Goal: Task Accomplishment & Management: Manage account settings

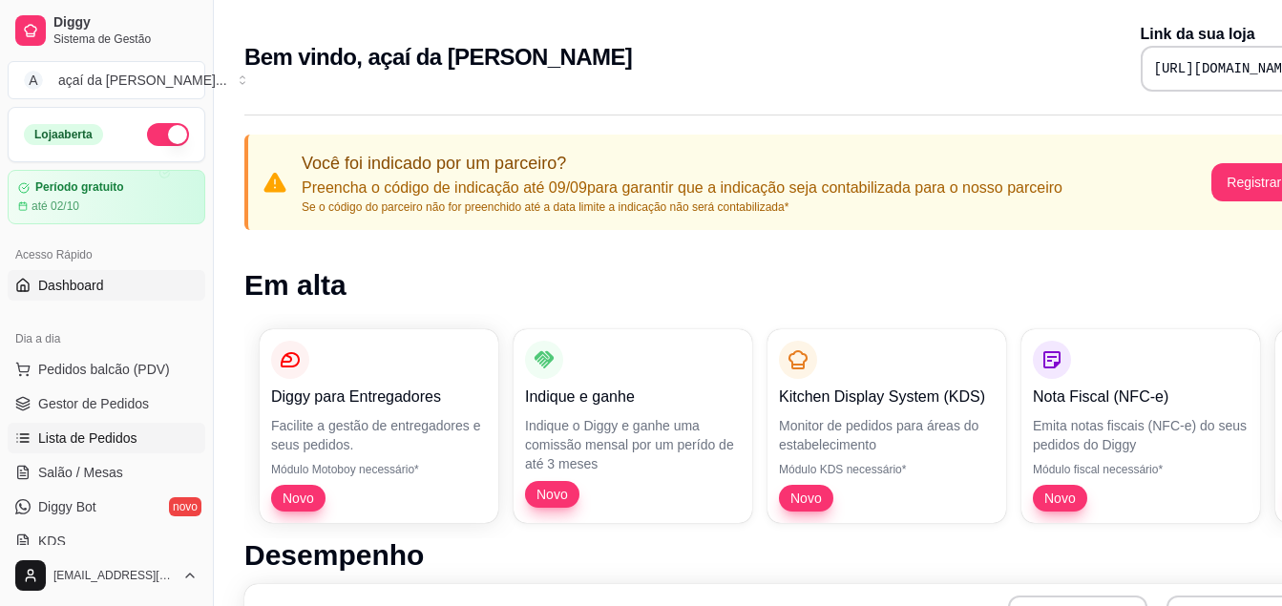
click at [103, 438] on span "Lista de Pedidos" at bounding box center [87, 438] width 99 height 19
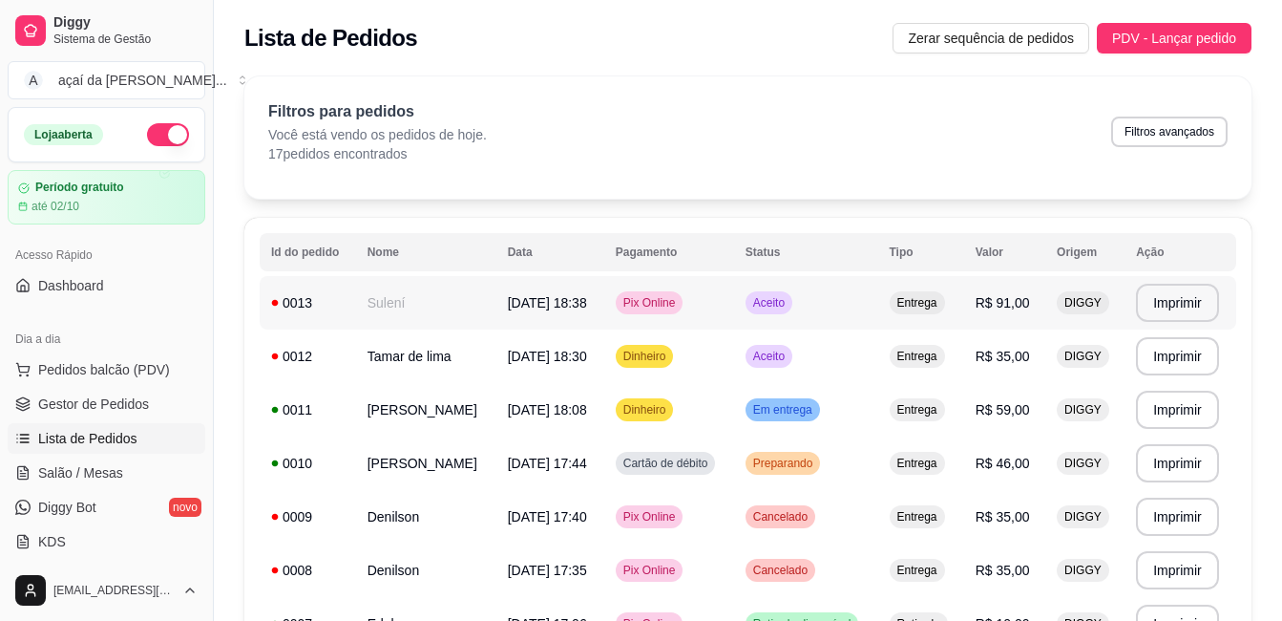
click at [598, 319] on td "[DATE] 18:38" at bounding box center [550, 302] width 108 height 53
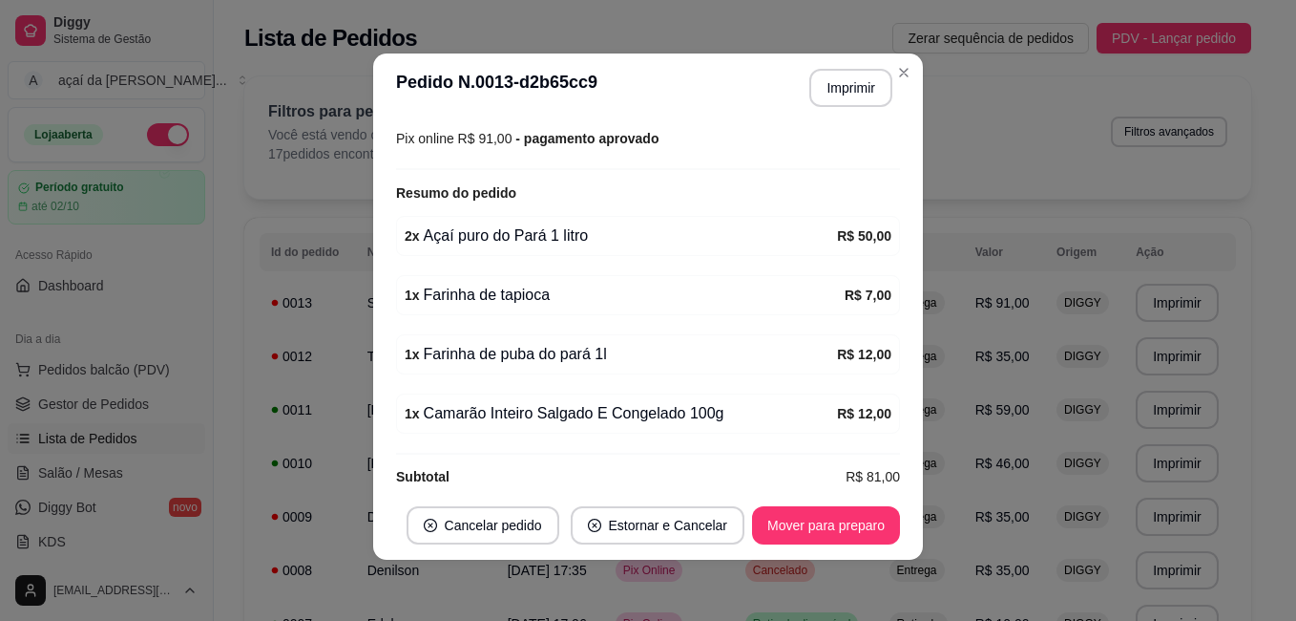
scroll to position [566, 0]
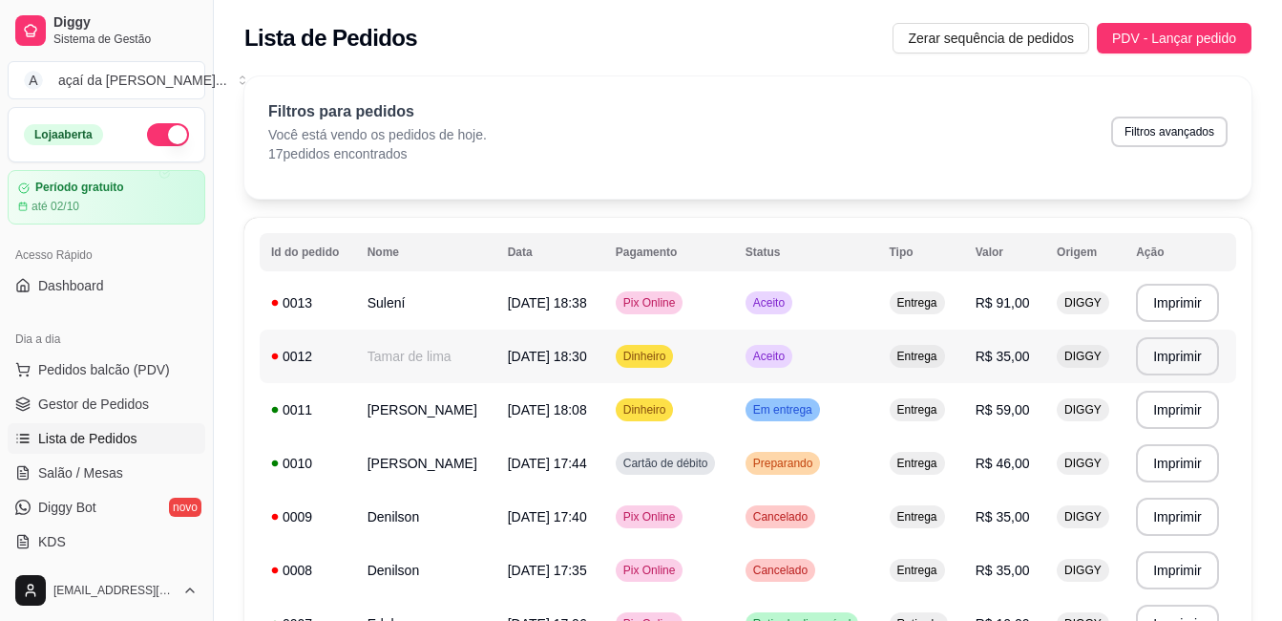
click at [670, 350] on span "Dinheiro" at bounding box center [645, 355] width 51 height 15
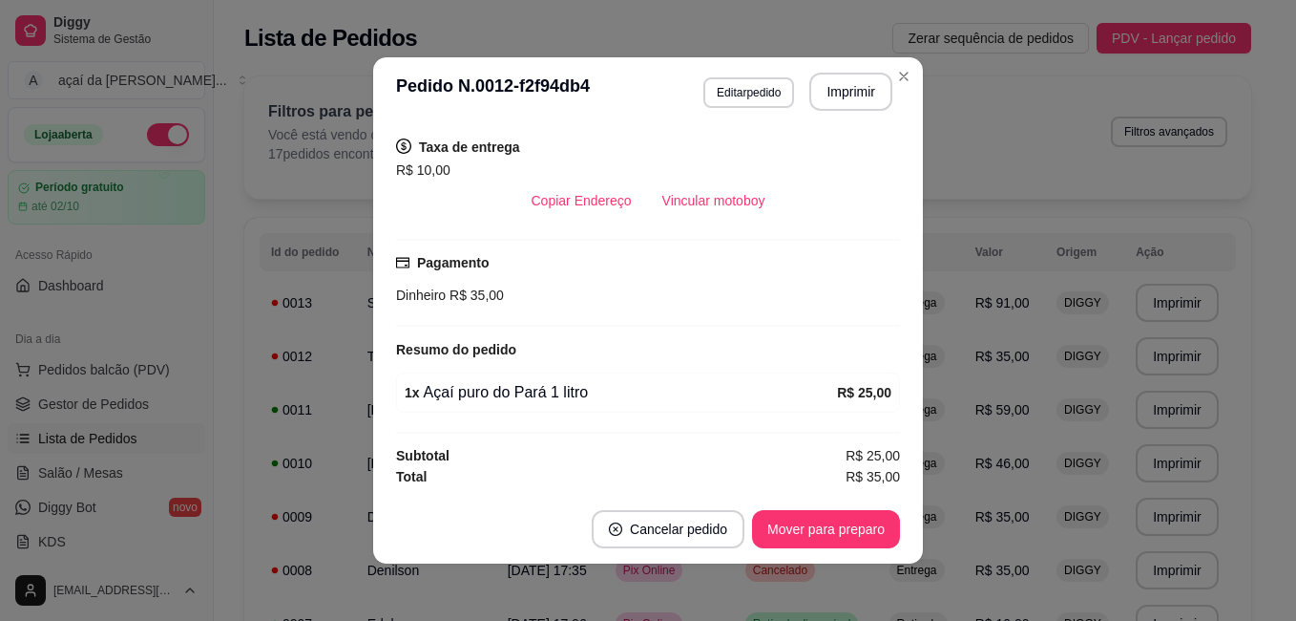
scroll to position [4, 0]
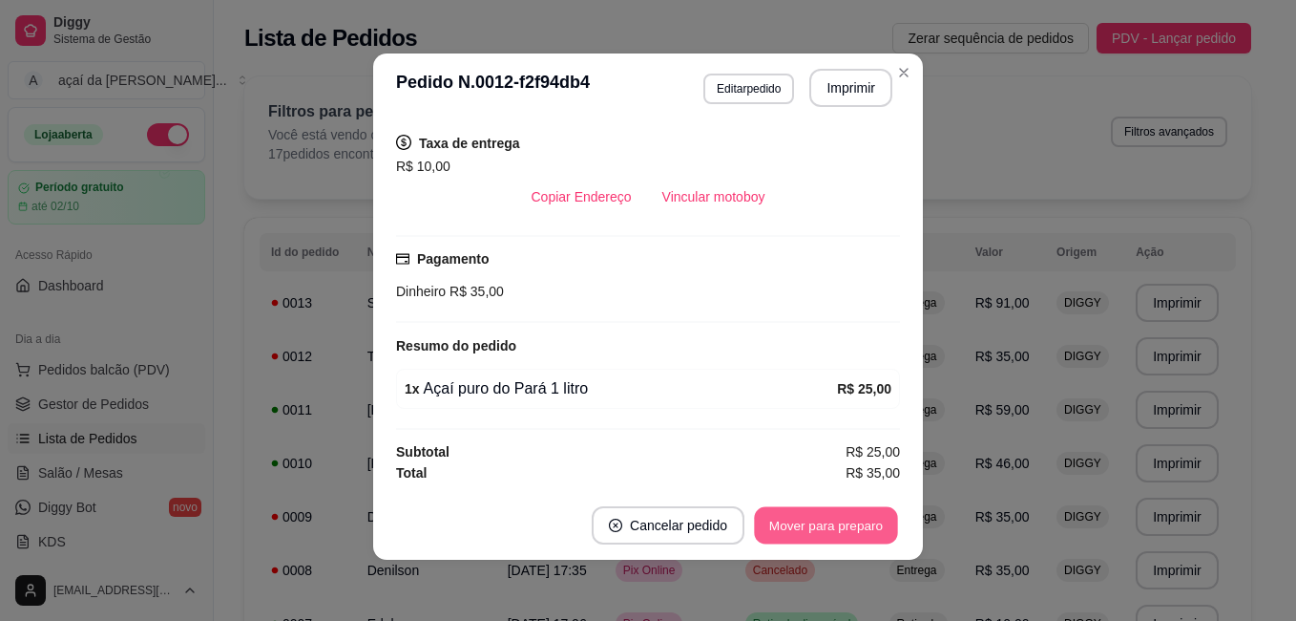
click at [833, 523] on button "Mover para preparo" at bounding box center [825, 525] width 143 height 37
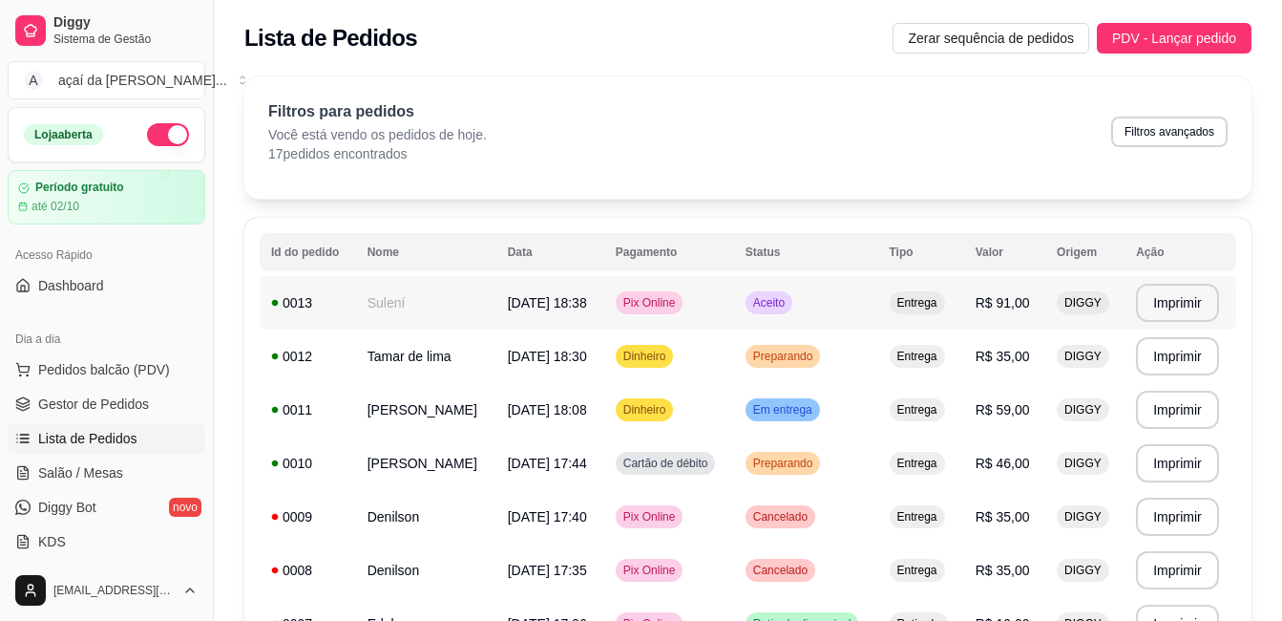
click at [577, 305] on span "[DATE] 18:38" at bounding box center [547, 302] width 79 height 15
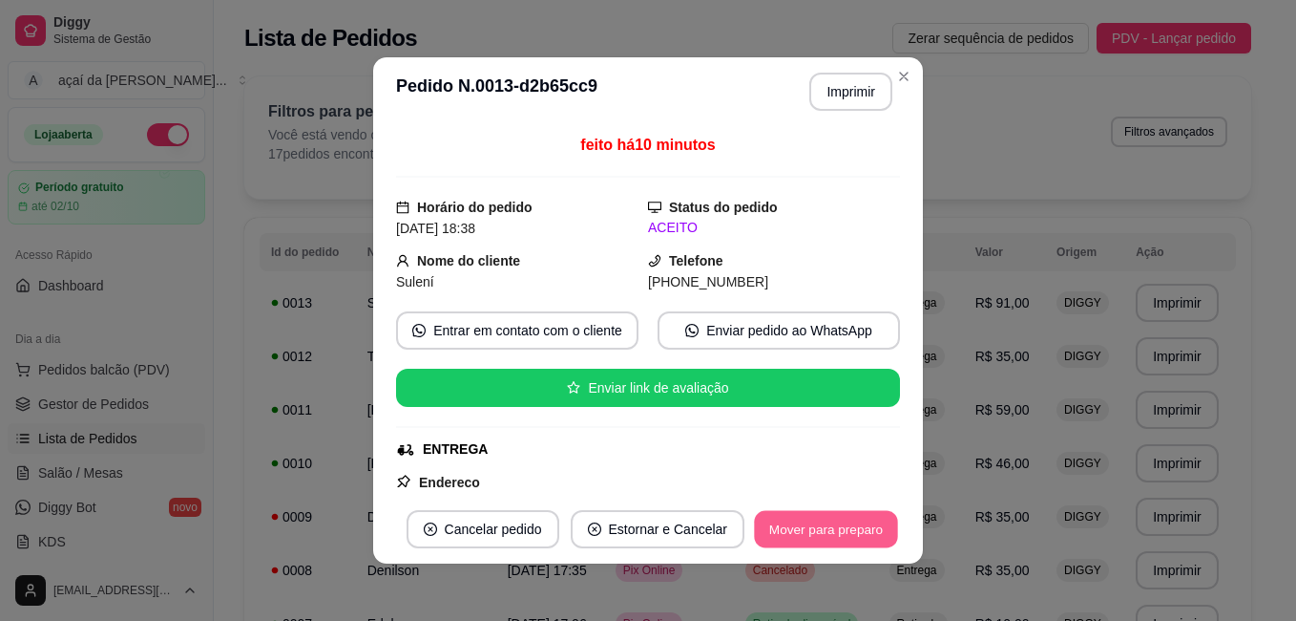
click at [851, 511] on button "Mover para preparo" at bounding box center [825, 529] width 143 height 37
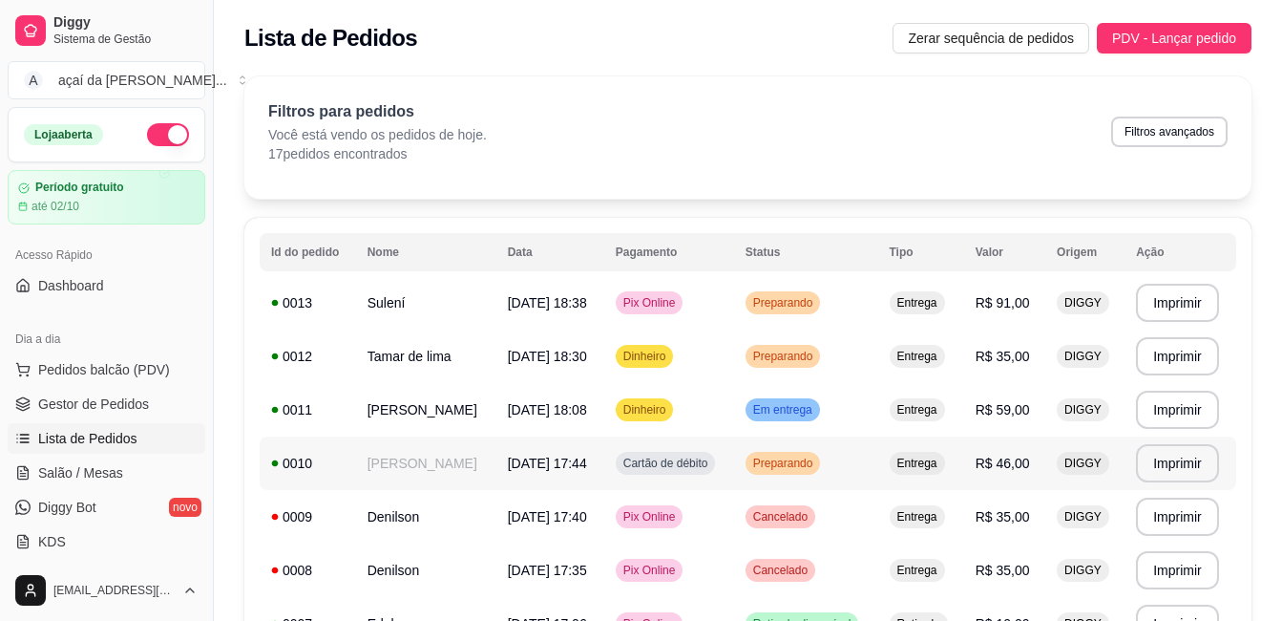
click at [604, 473] on td "[DATE] 17:44" at bounding box center [550, 462] width 108 height 53
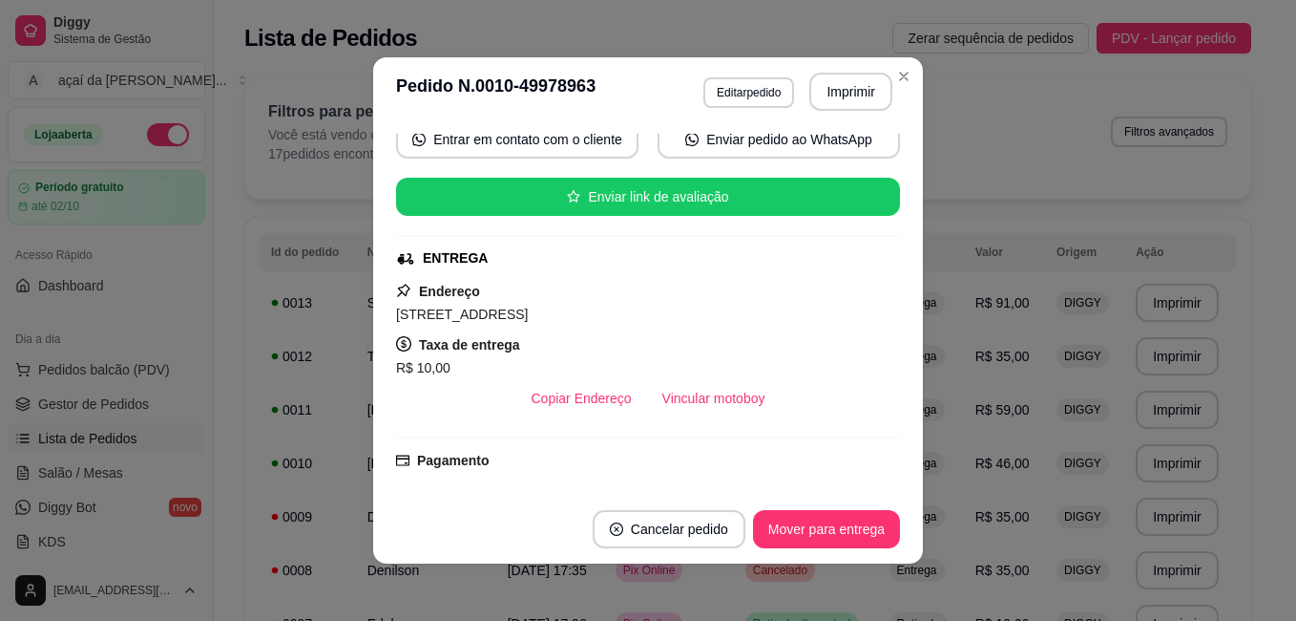
scroll to position [222, 0]
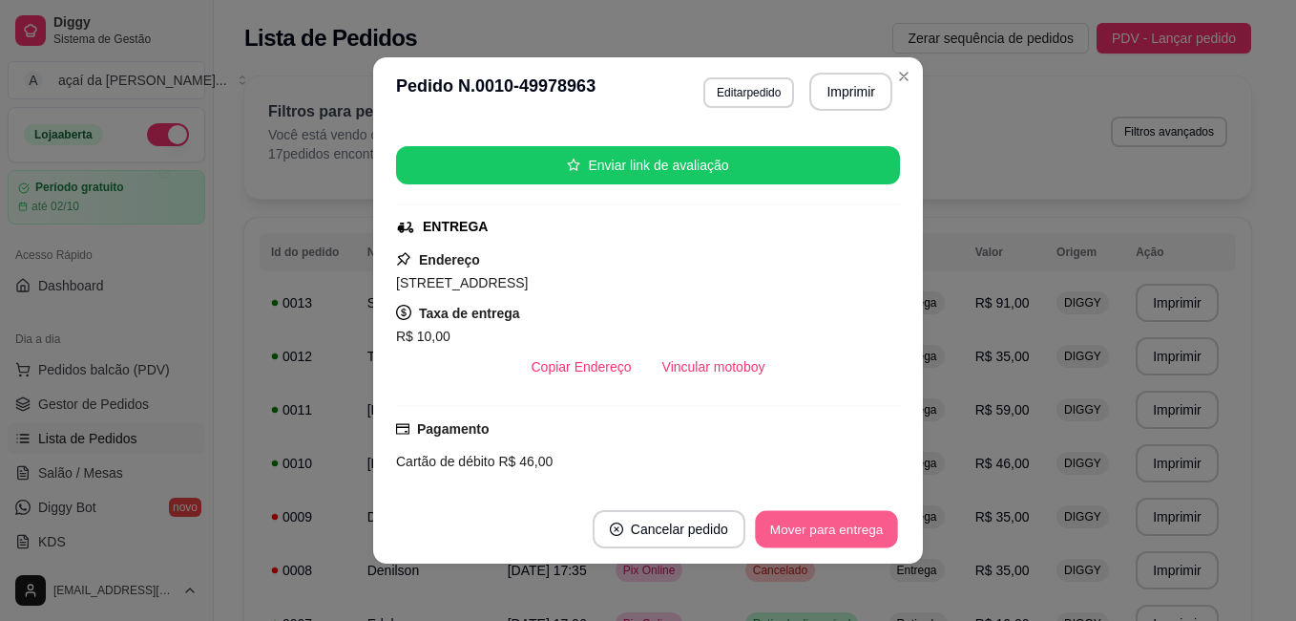
click at [826, 536] on button "Mover para entrega" at bounding box center [826, 529] width 143 height 37
click at [830, 527] on button "Mover para finalizado" at bounding box center [821, 529] width 158 height 38
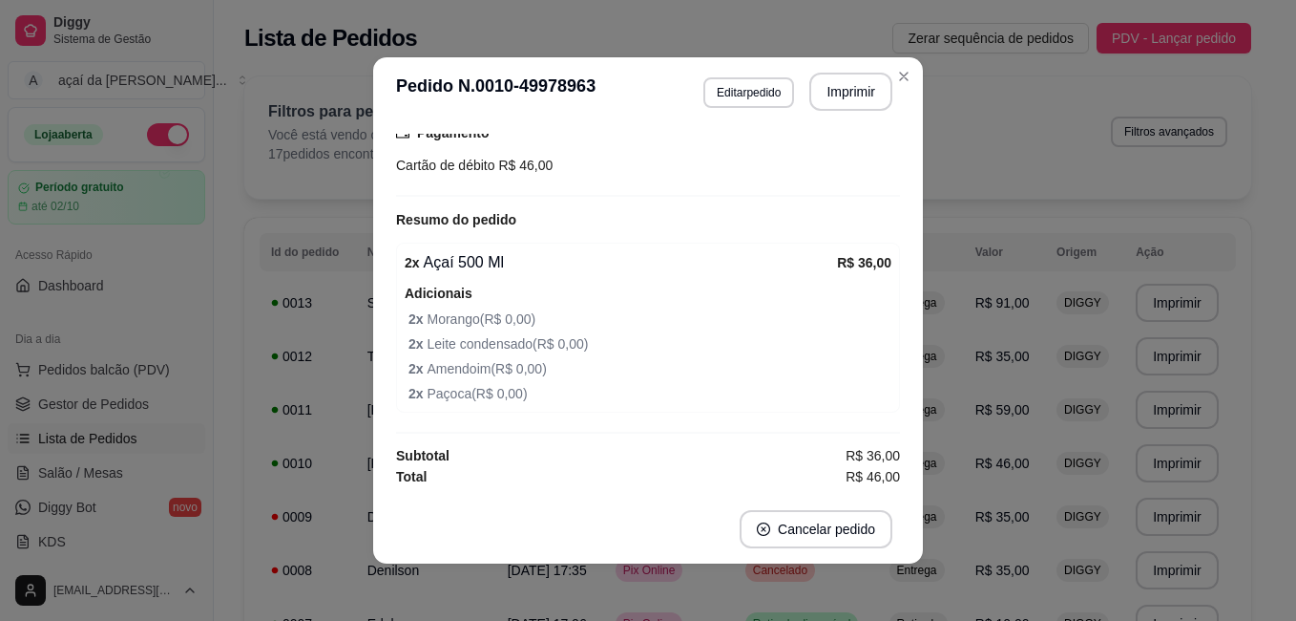
scroll to position [4, 0]
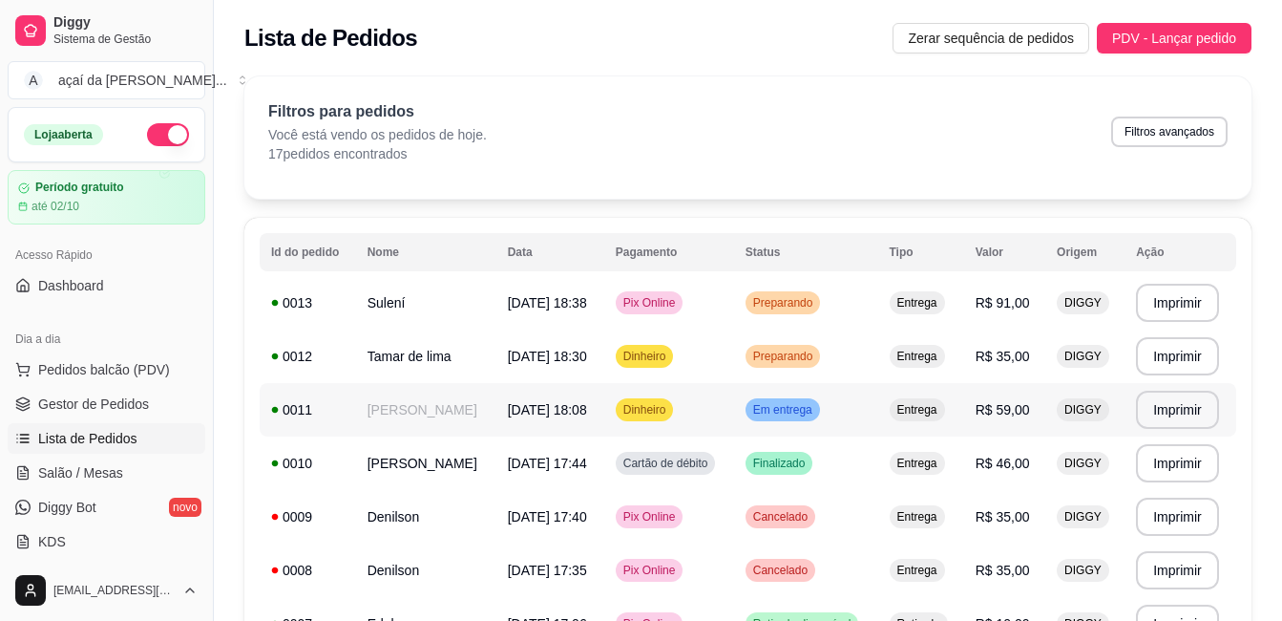
click at [523, 429] on td "[DATE] 18:08" at bounding box center [550, 409] width 108 height 53
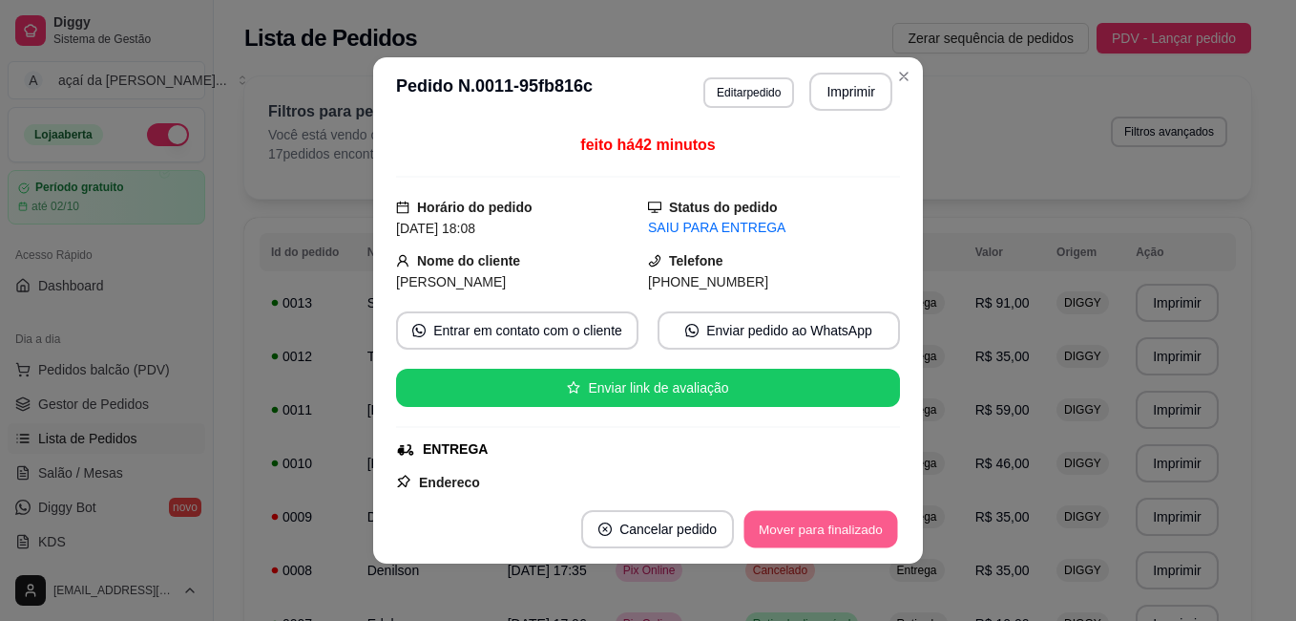
click at [789, 536] on button "Mover para finalizado" at bounding box center [822, 529] width 154 height 37
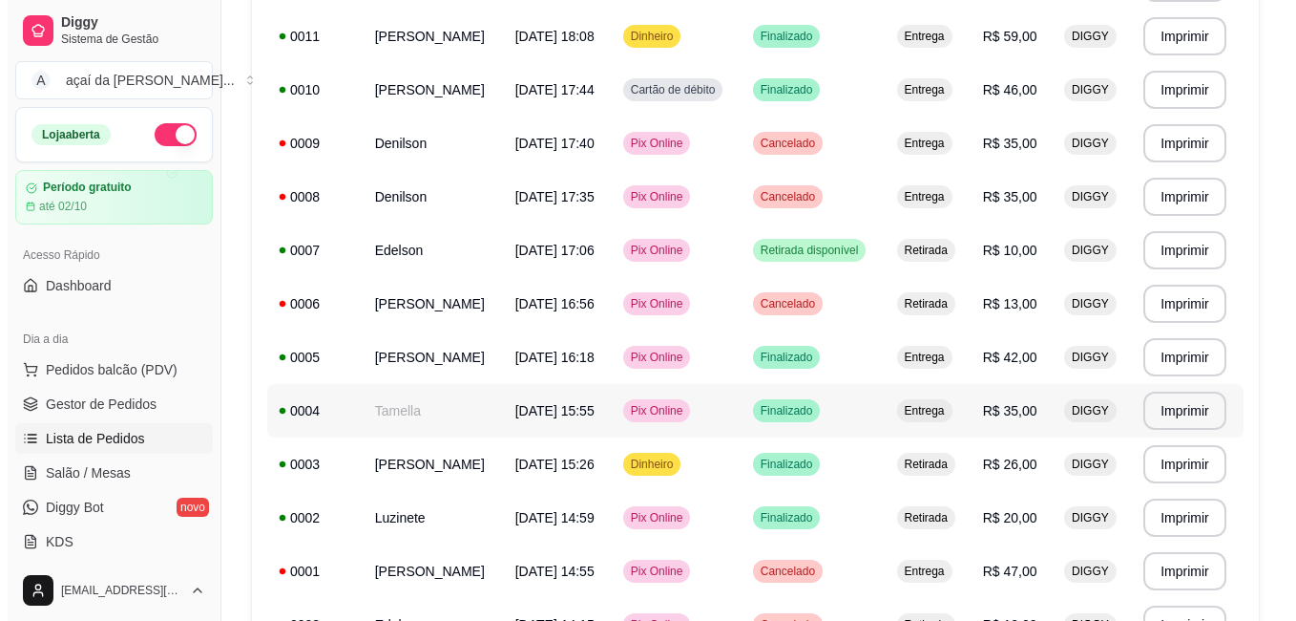
scroll to position [309, 0]
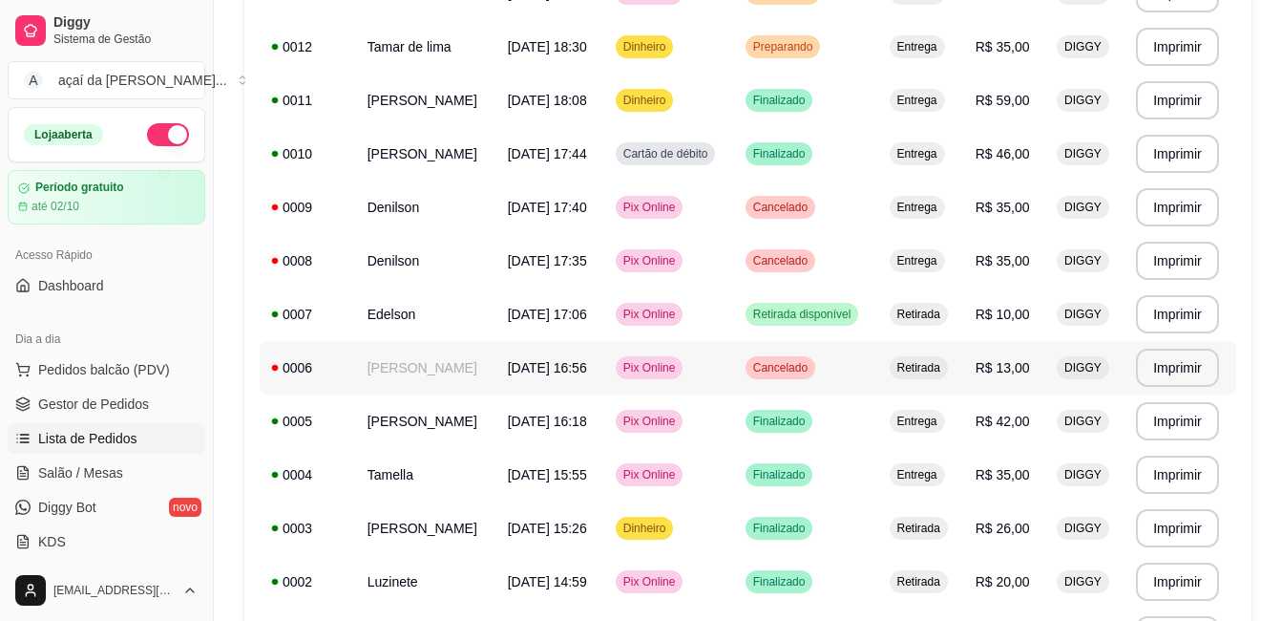
click at [684, 378] on div "Pix Online" at bounding box center [650, 367] width 68 height 23
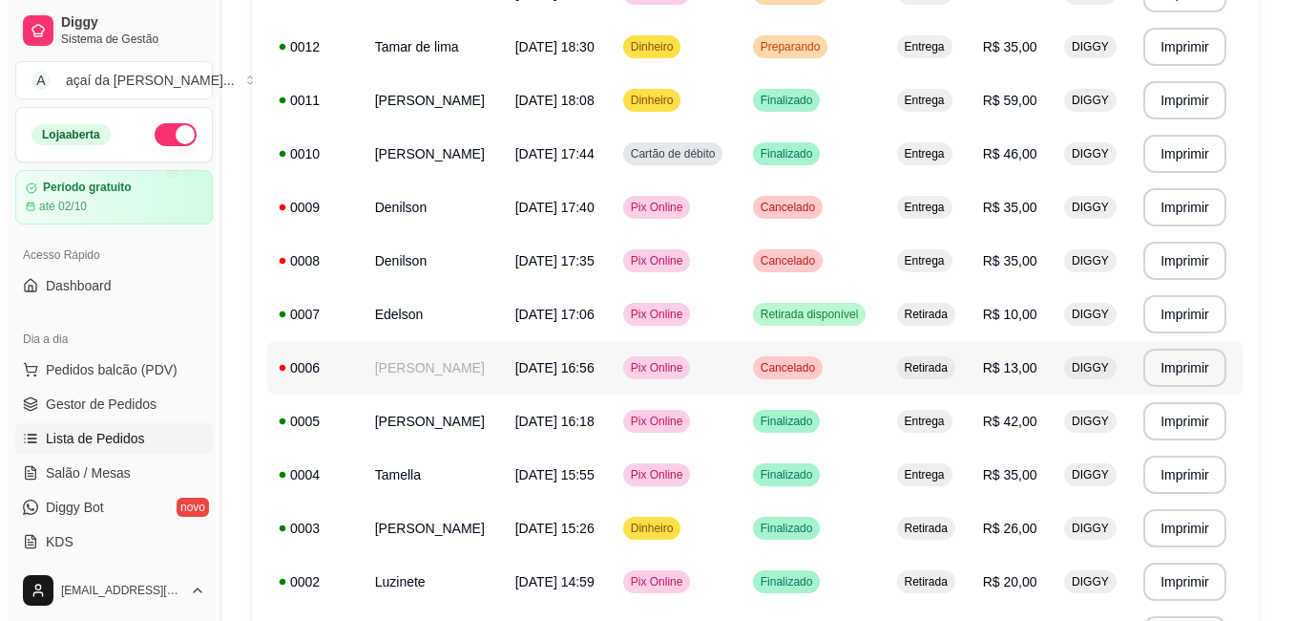
scroll to position [245, 0]
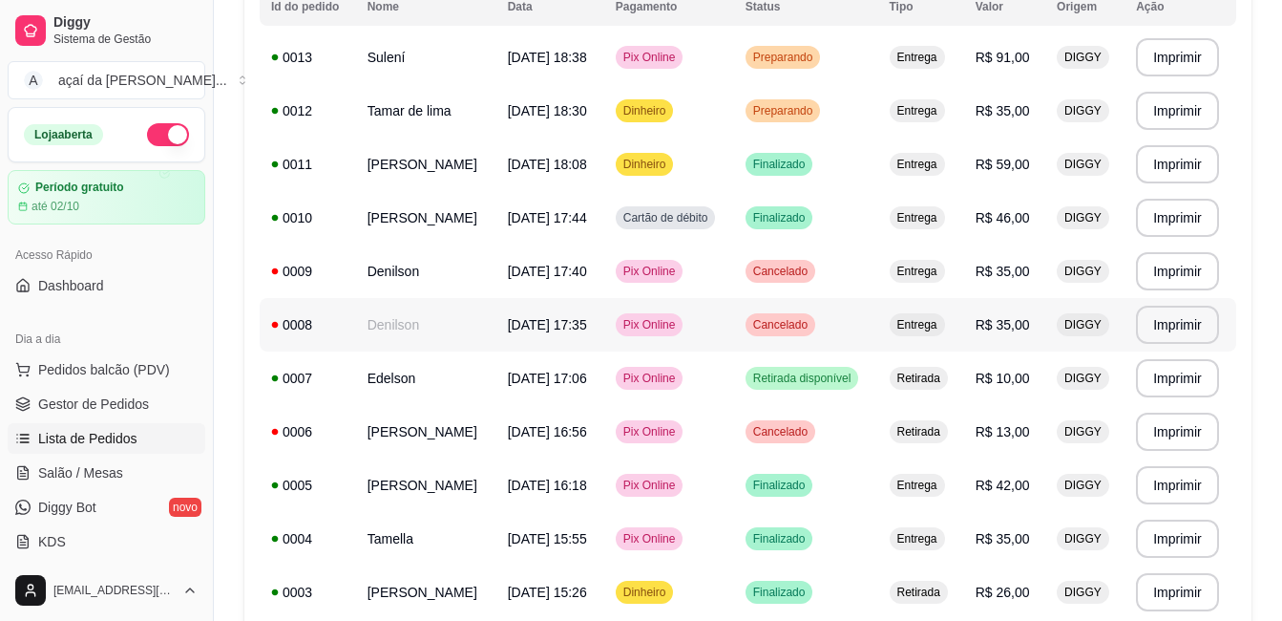
click at [788, 339] on td "Cancelado" at bounding box center [806, 324] width 144 height 53
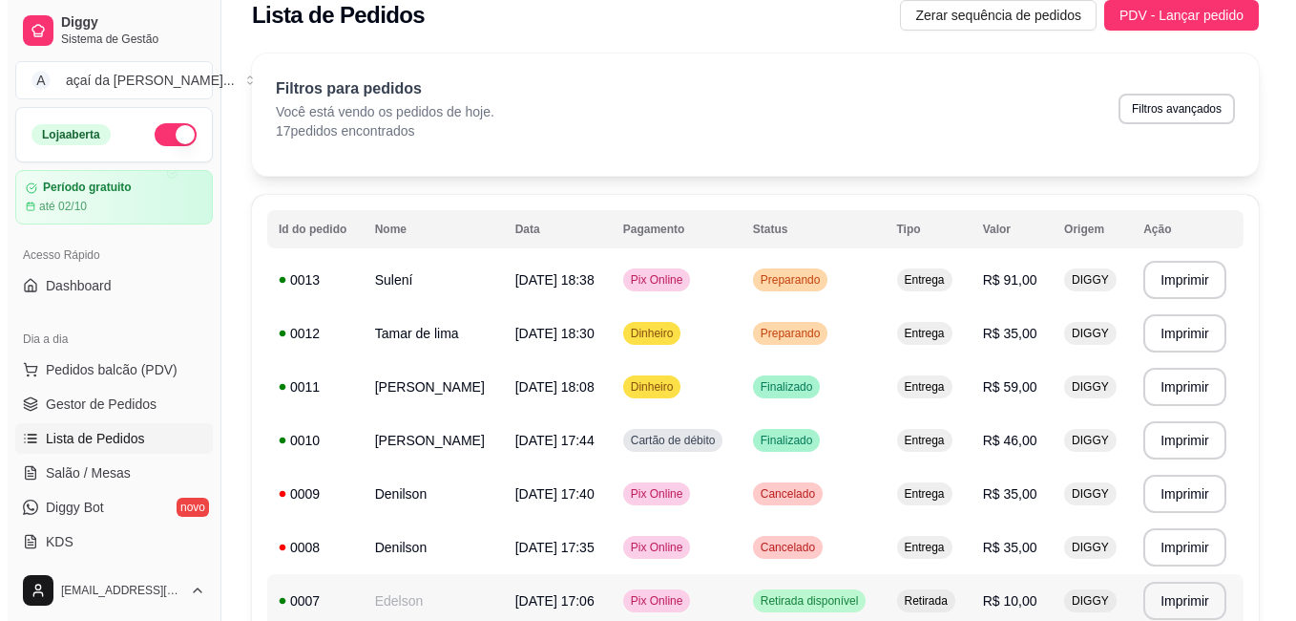
scroll to position [0, 0]
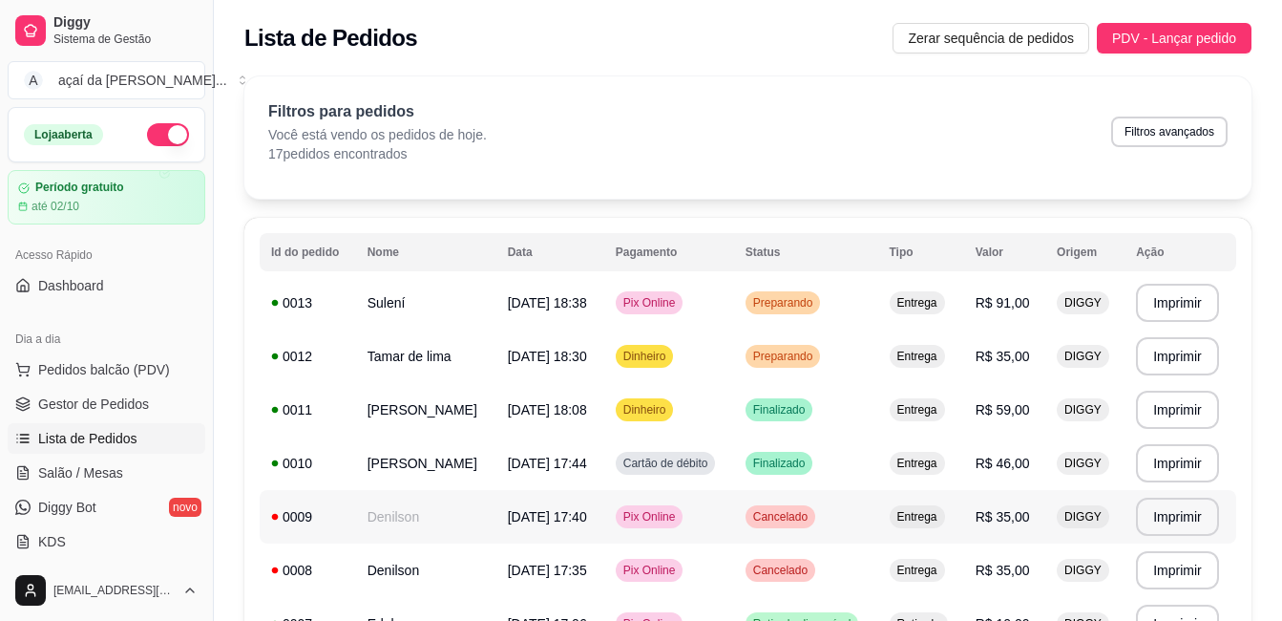
click at [534, 503] on td "[DATE] 17:40" at bounding box center [550, 516] width 108 height 53
click at [538, 110] on div "Filtros para pedidos Você está vendo os pedidos de hoje. 17 pedidos encontrados…" at bounding box center [747, 131] width 959 height 63
click at [809, 303] on span "Preparando" at bounding box center [783, 302] width 68 height 15
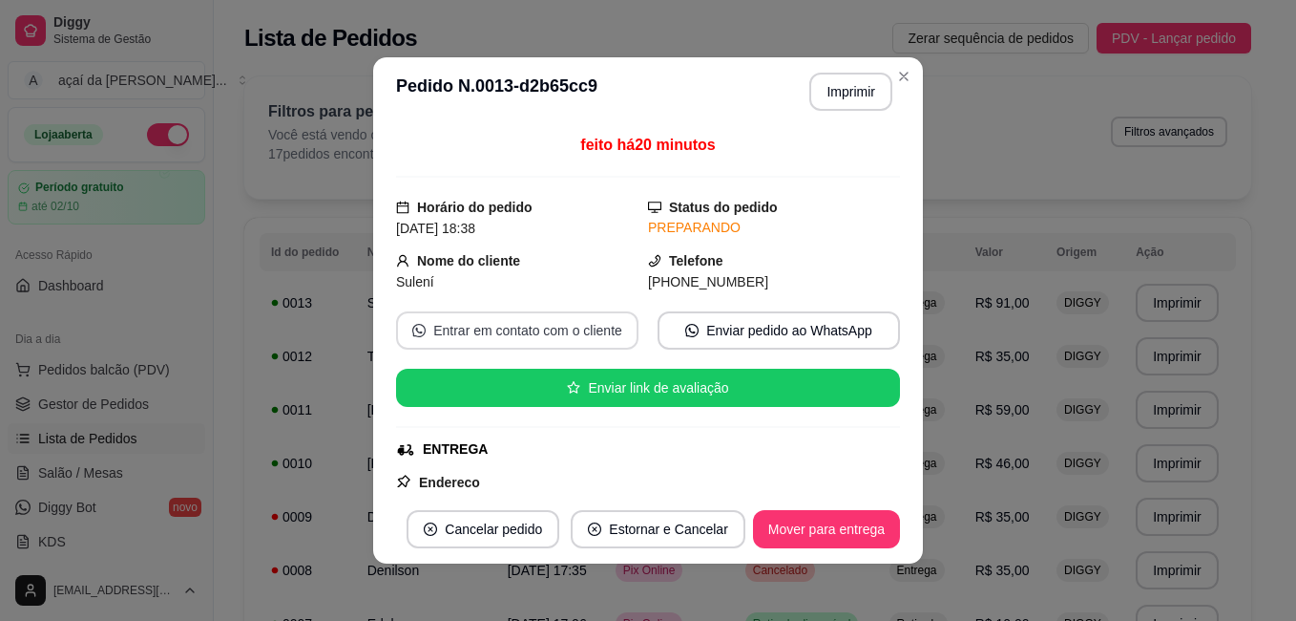
click at [581, 327] on button "Entrar em contato com o cliente" at bounding box center [517, 330] width 242 height 38
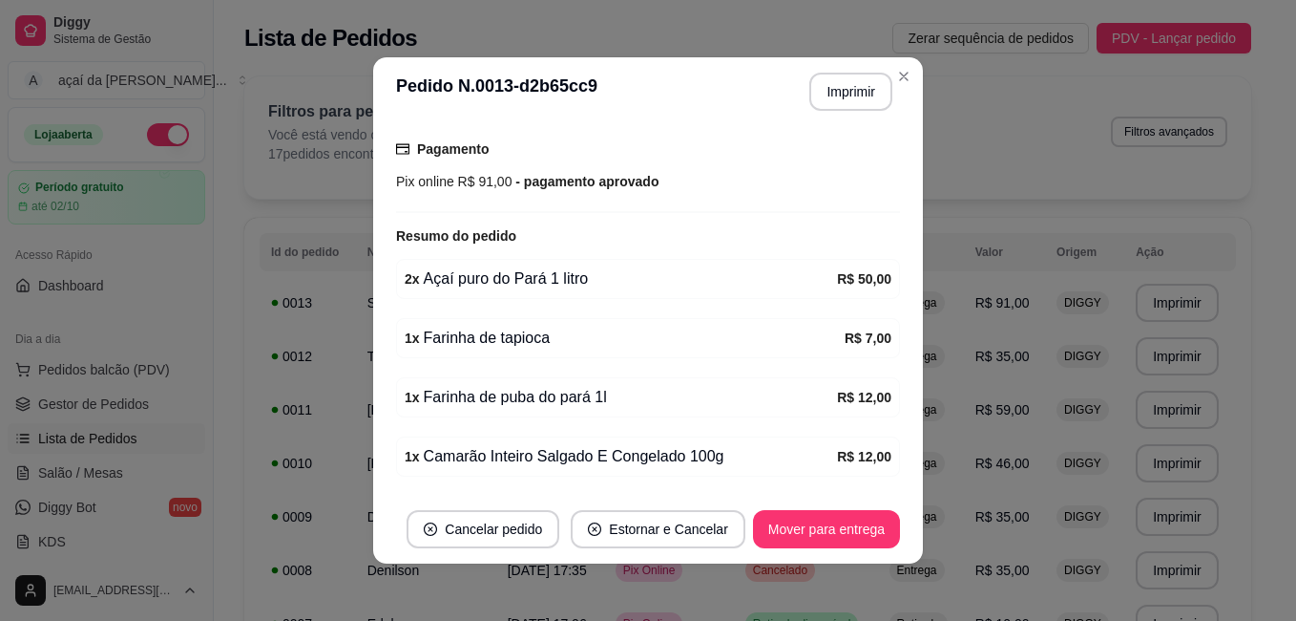
scroll to position [566, 0]
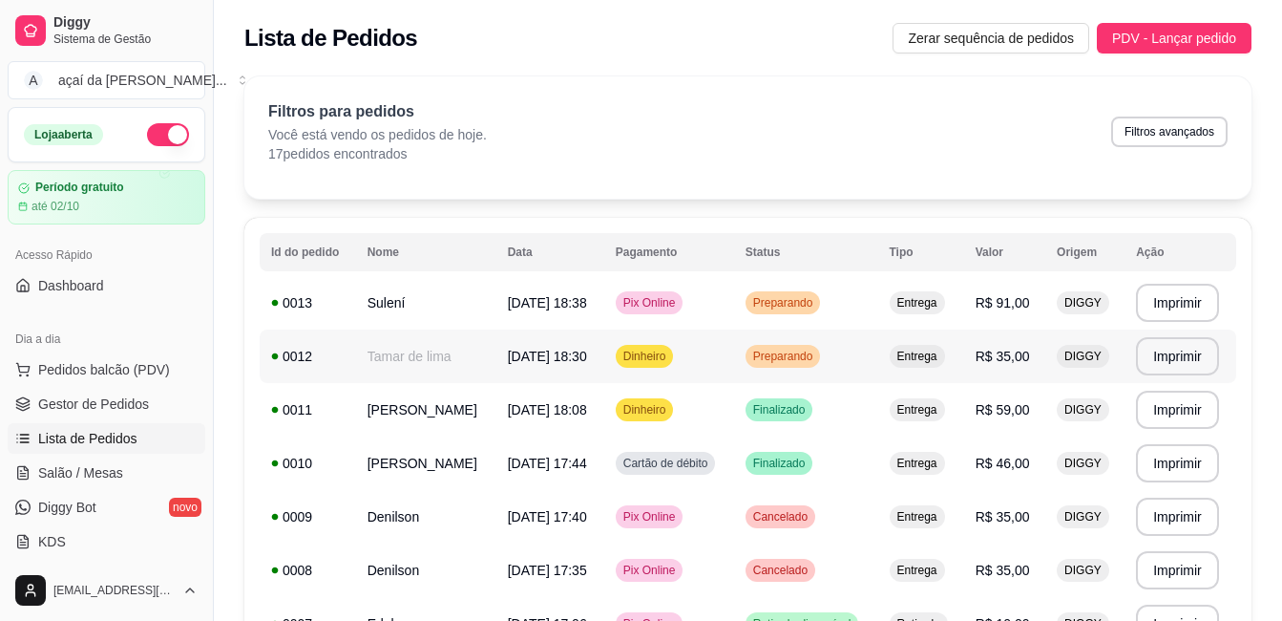
click at [604, 347] on td "[DATE] 18:30" at bounding box center [550, 355] width 108 height 53
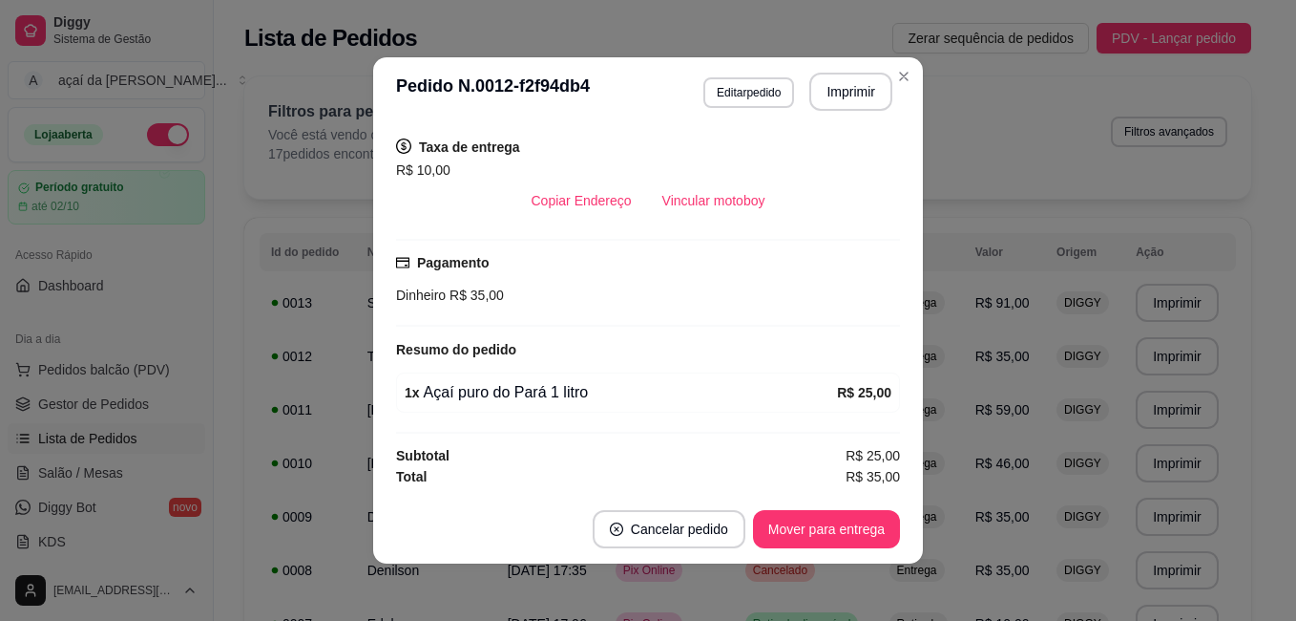
scroll to position [198, 0]
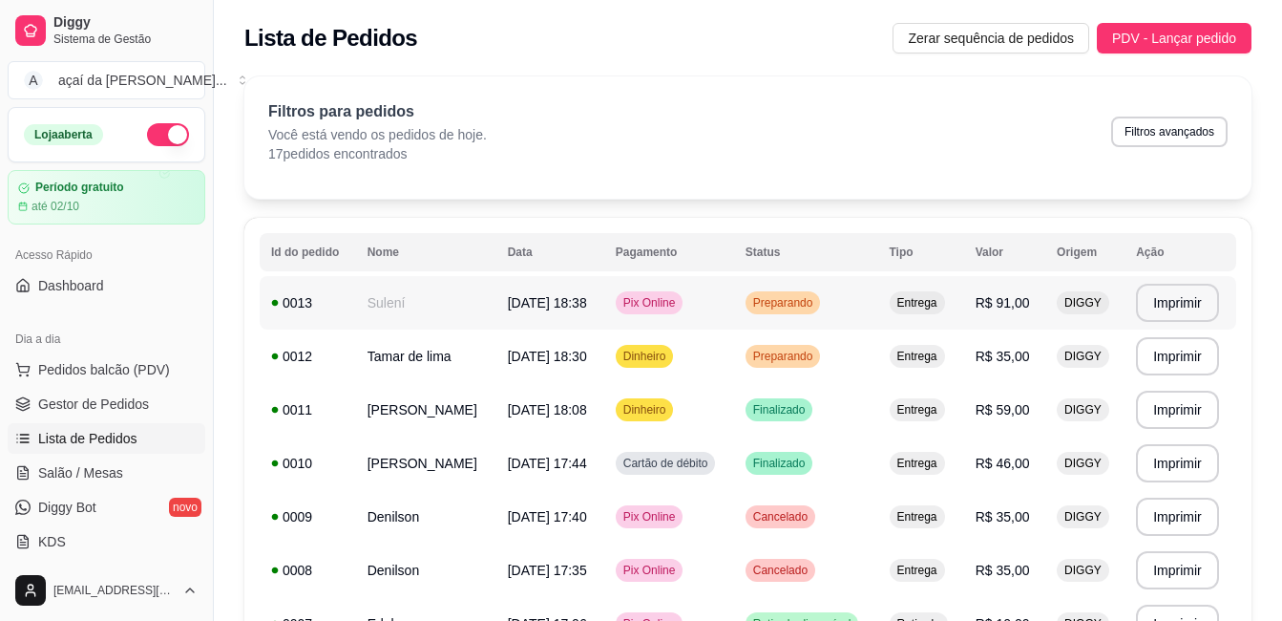
click at [587, 310] on span "[DATE] 18:38" at bounding box center [547, 302] width 79 height 15
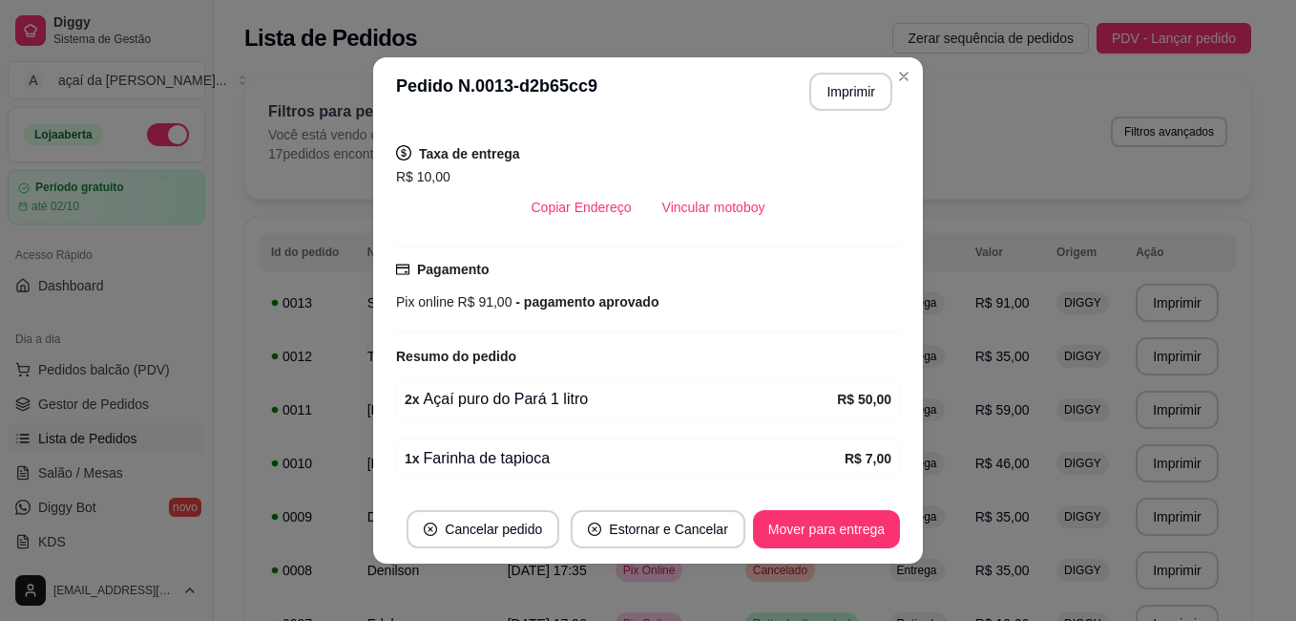
scroll to position [413, 0]
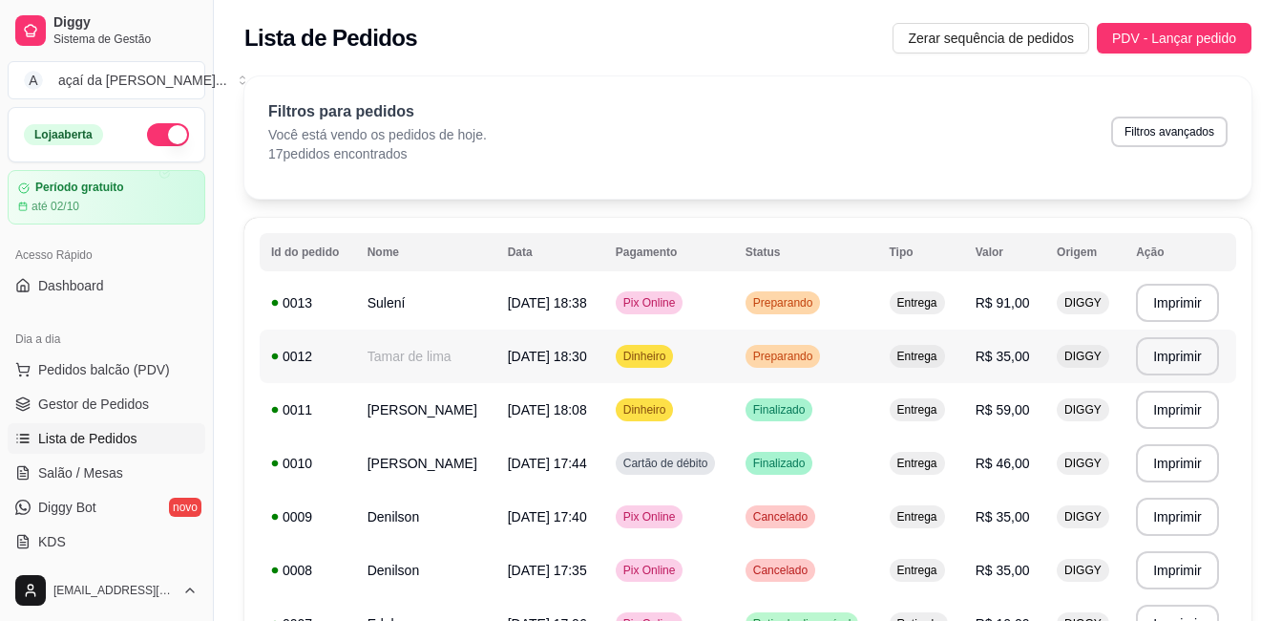
click at [734, 375] on td "Dinheiro" at bounding box center [669, 355] width 130 height 53
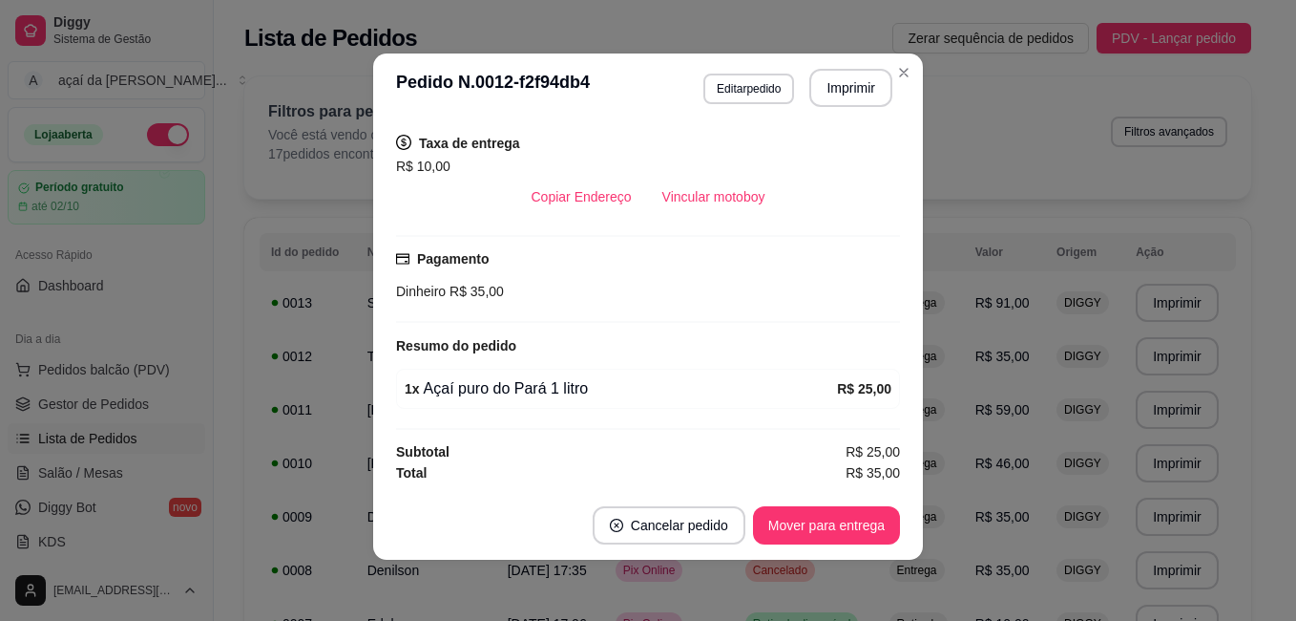
scroll to position [325, 0]
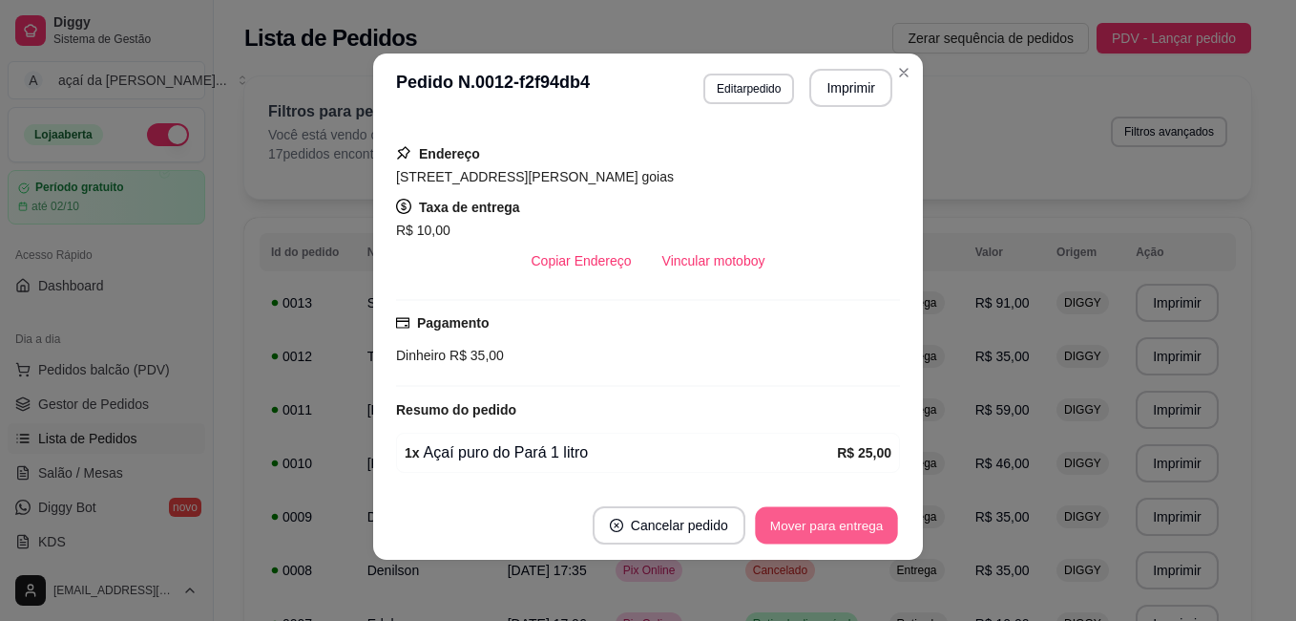
click at [836, 534] on button "Mover para entrega" at bounding box center [826, 525] width 143 height 37
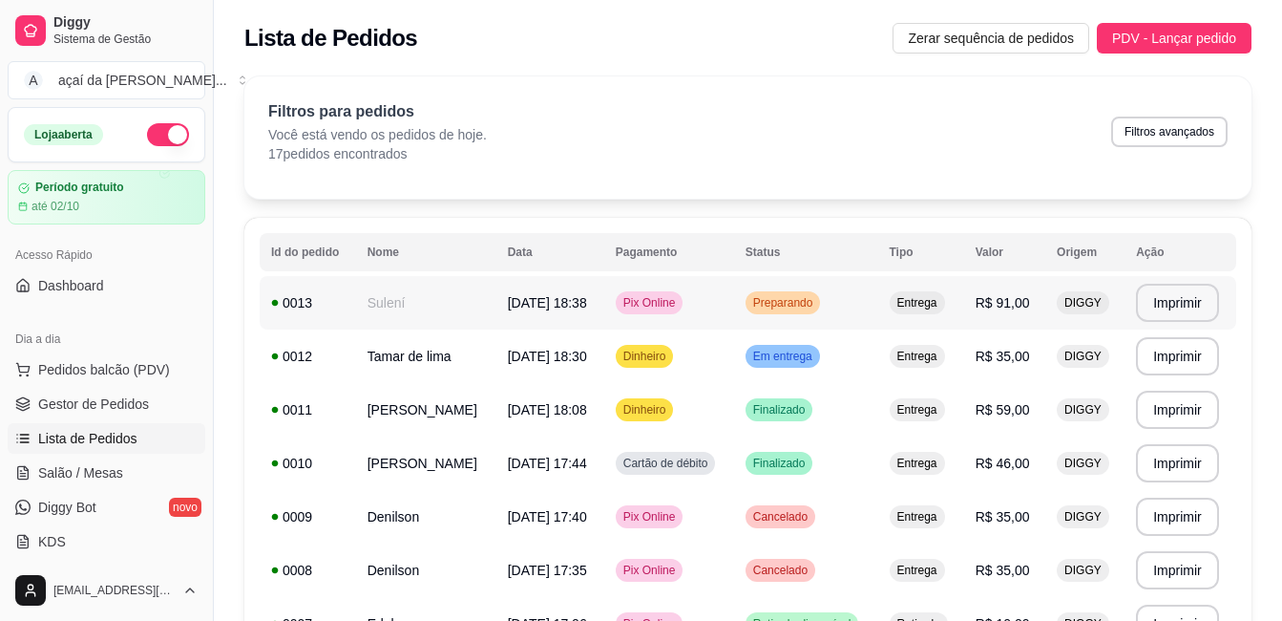
click at [821, 312] on div "Preparando" at bounding box center [783, 302] width 75 height 23
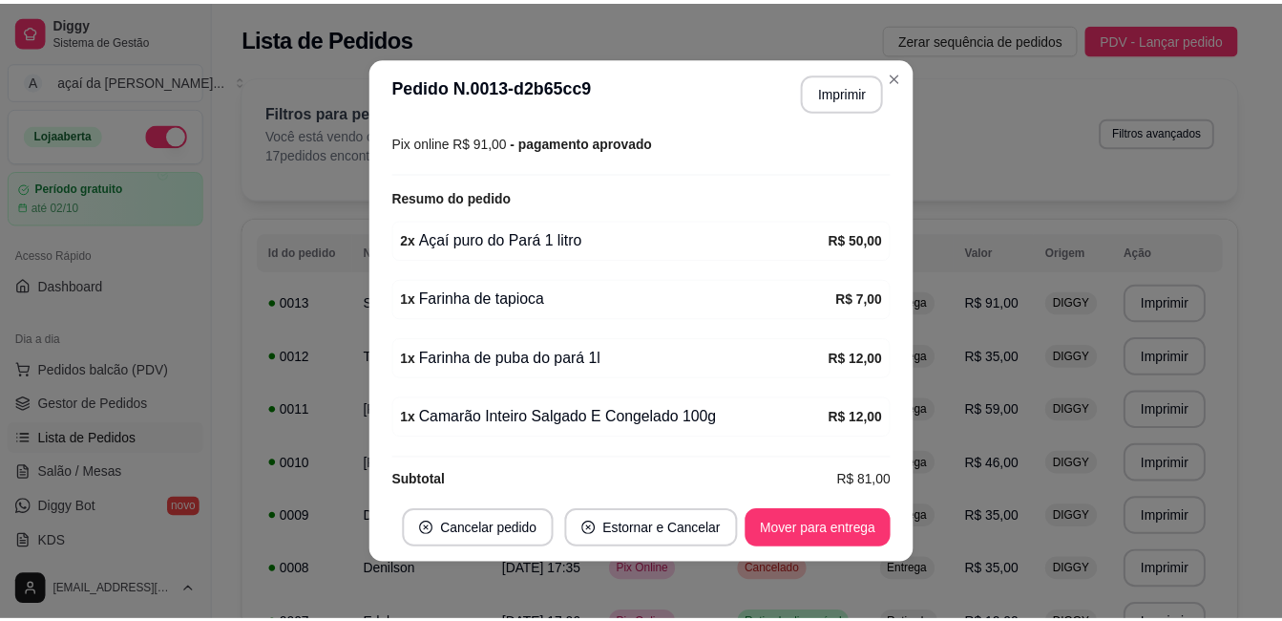
scroll to position [566, 0]
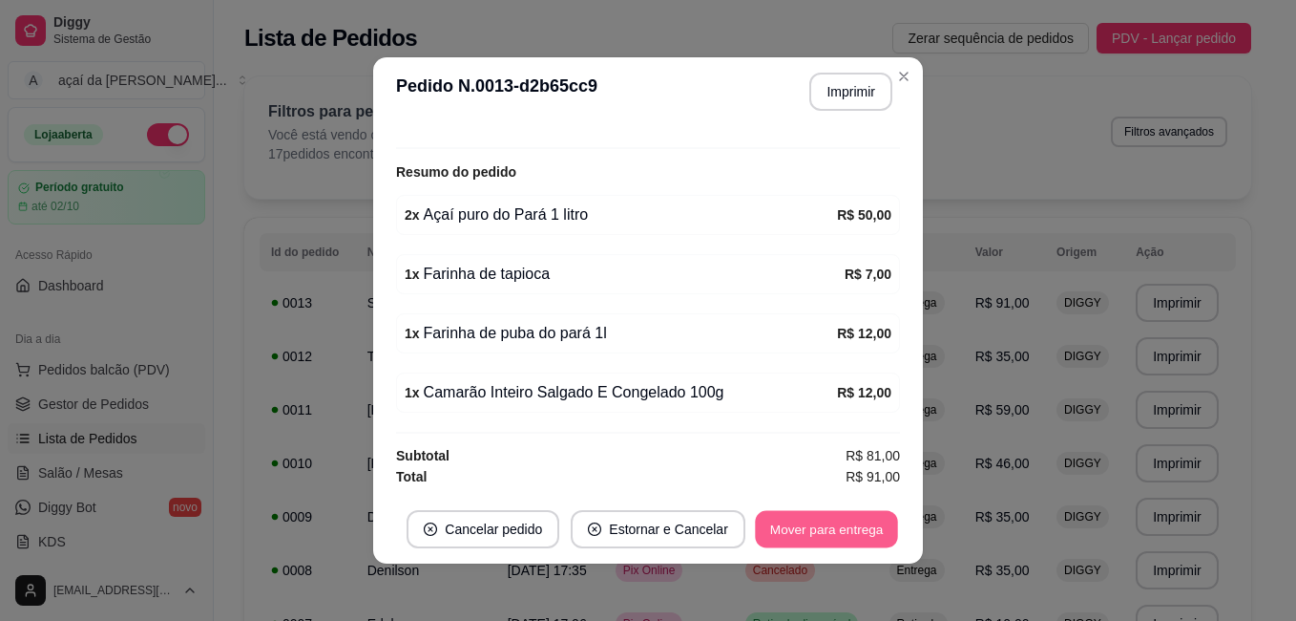
click at [829, 535] on button "Mover para entrega" at bounding box center [826, 529] width 143 height 37
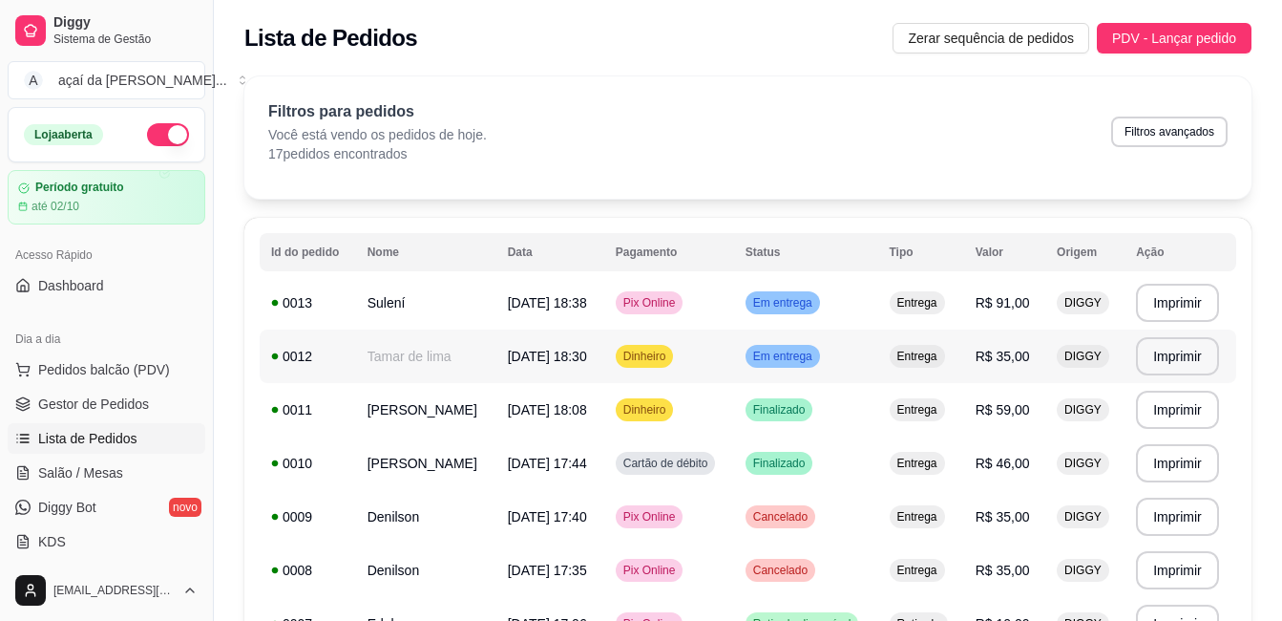
click at [725, 363] on td "Dinheiro" at bounding box center [669, 355] width 130 height 53
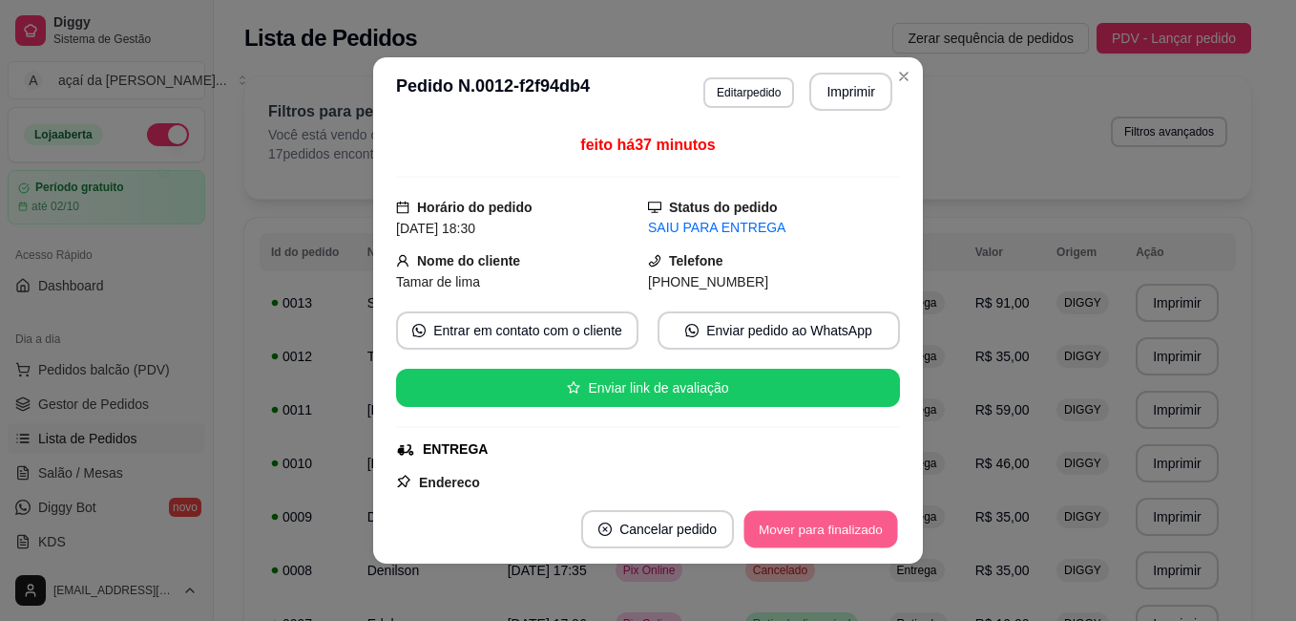
click at [810, 521] on button "Mover para finalizado" at bounding box center [822, 529] width 154 height 37
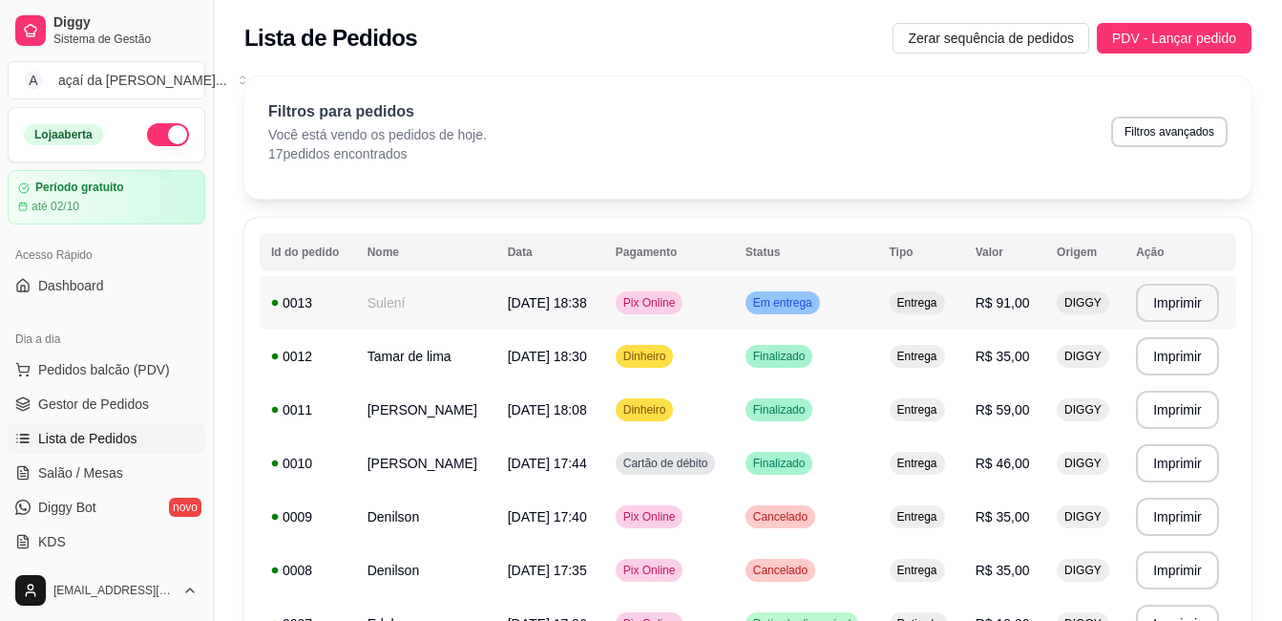
click at [822, 314] on td "Em entrega" at bounding box center [806, 302] width 144 height 53
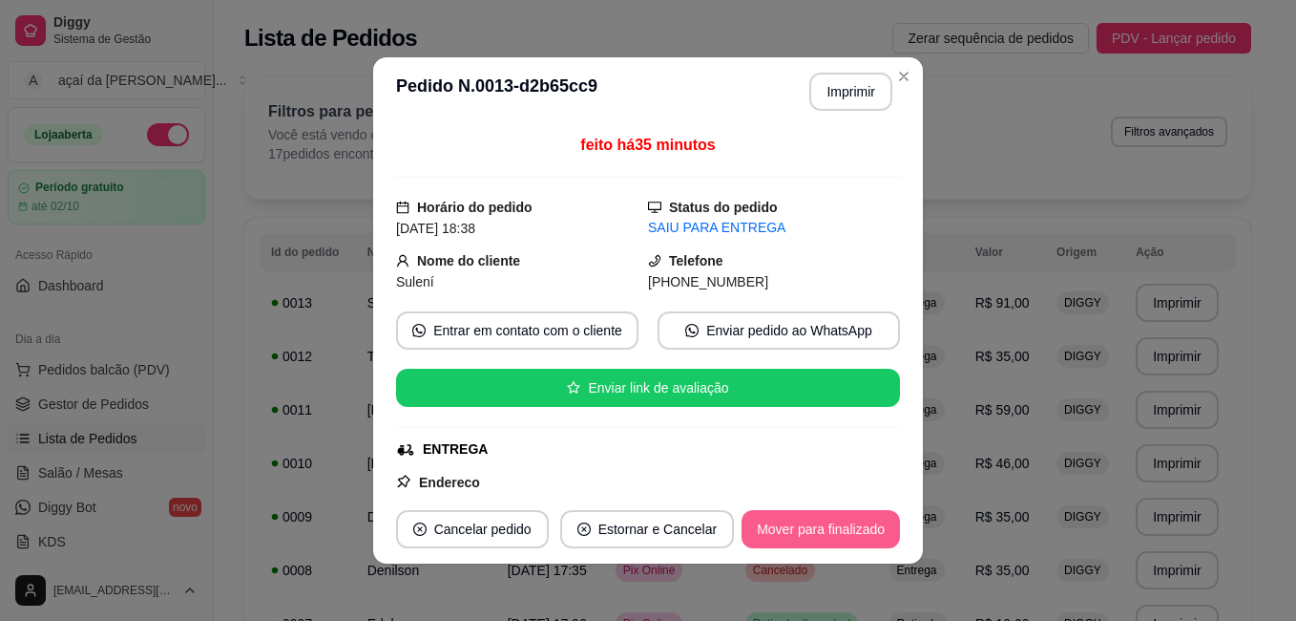
click at [873, 540] on button "Mover para finalizado" at bounding box center [821, 529] width 158 height 38
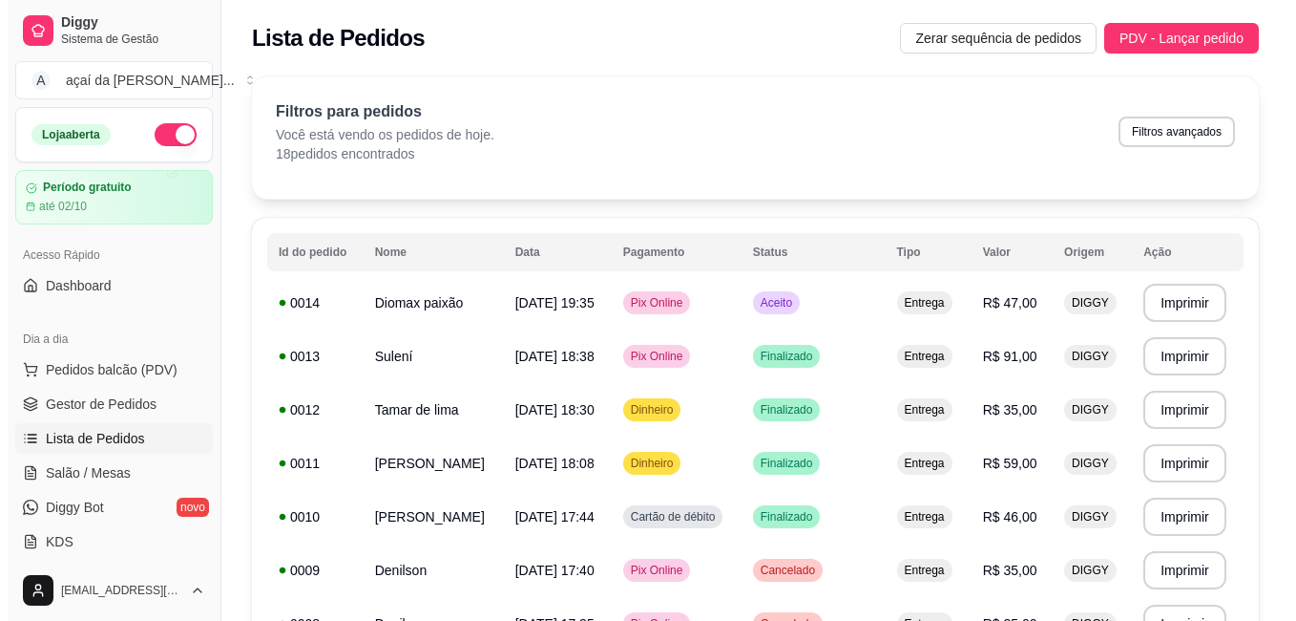
scroll to position [64, 0]
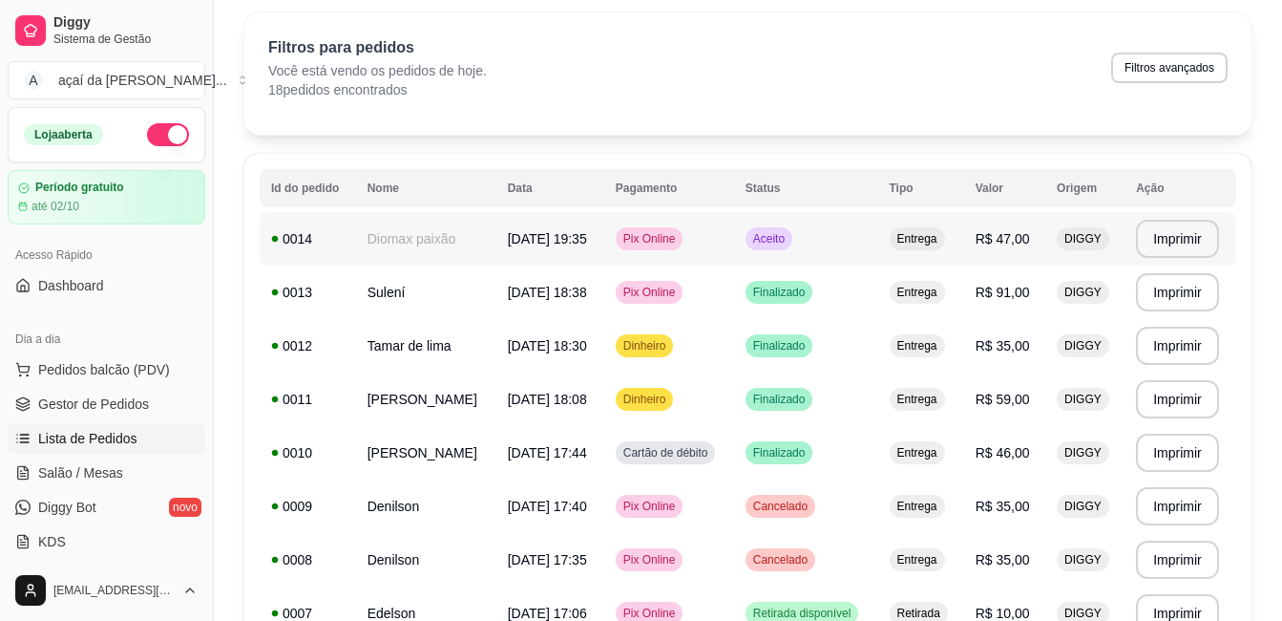
click at [496, 223] on td "Diomax paixão" at bounding box center [426, 238] width 140 height 53
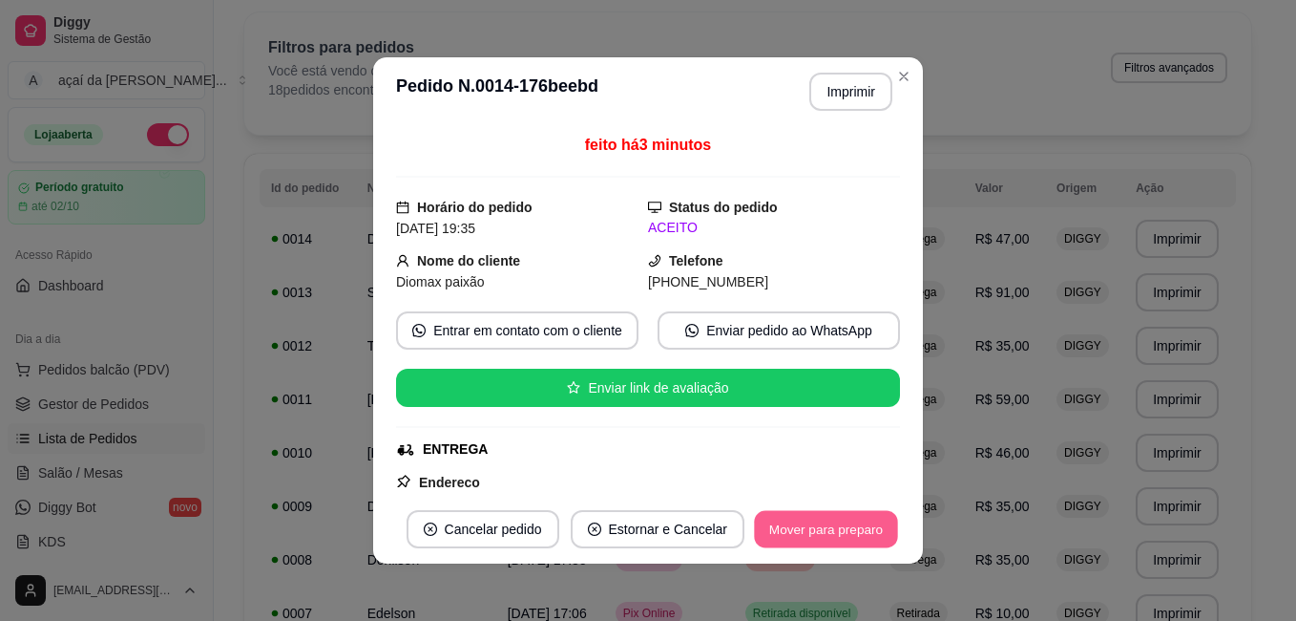
click at [817, 520] on button "Mover para preparo" at bounding box center [825, 529] width 143 height 37
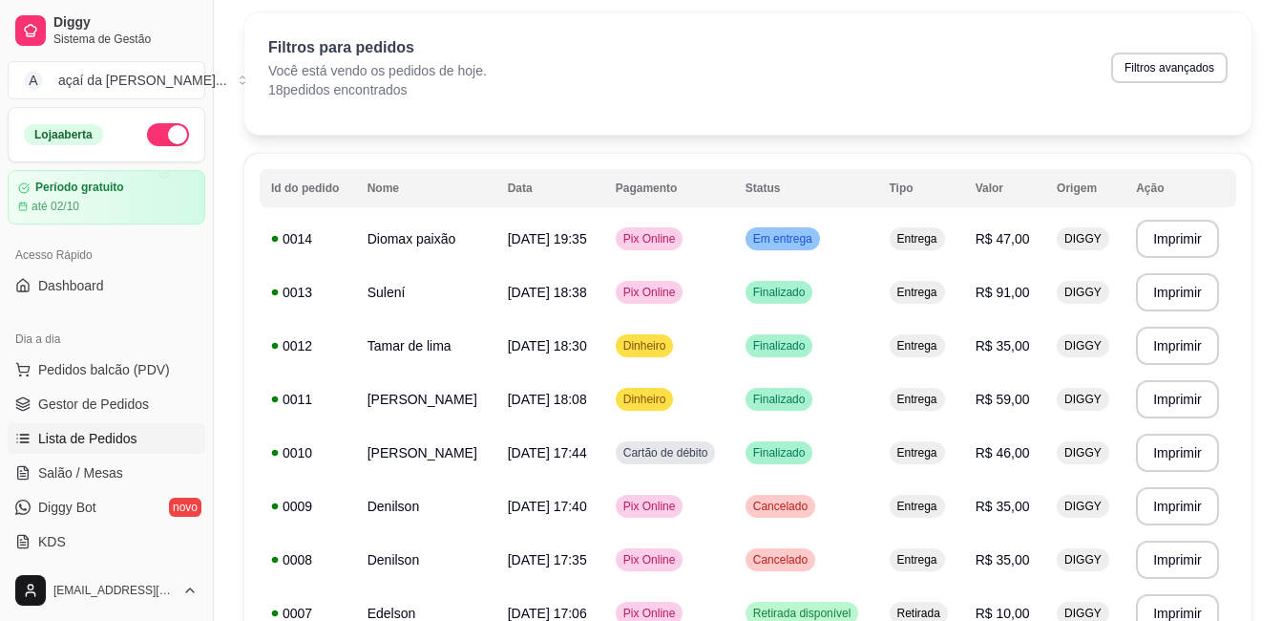
scroll to position [0, 0]
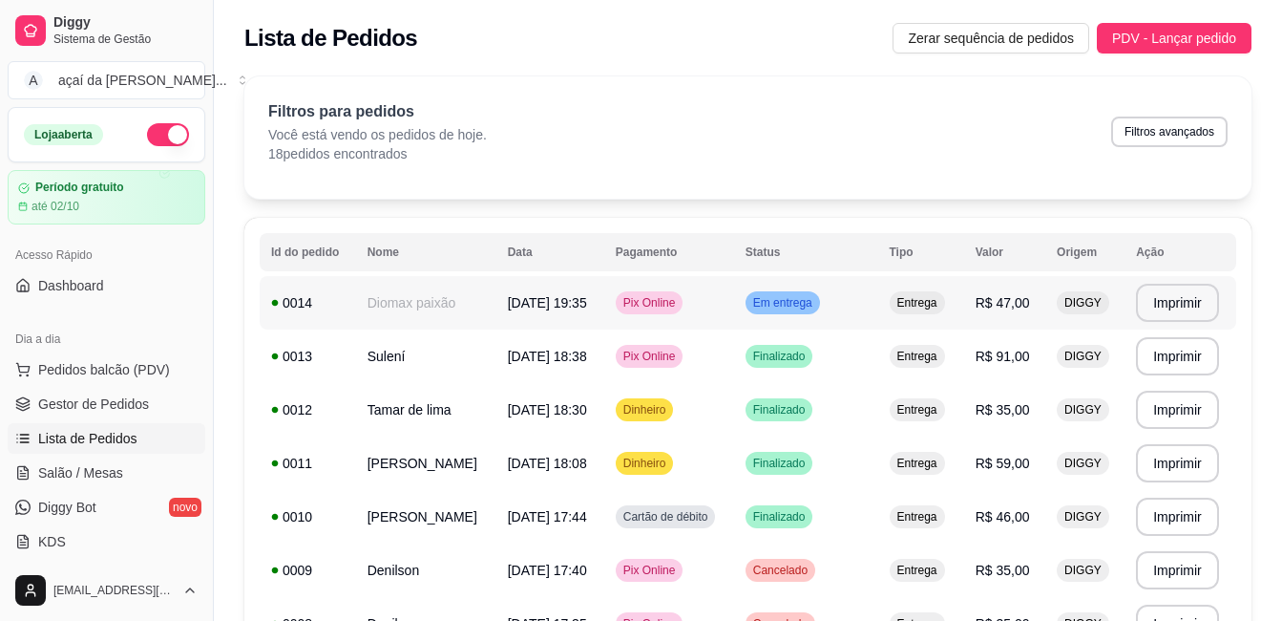
click at [816, 304] on span "Em entrega" at bounding box center [782, 302] width 67 height 15
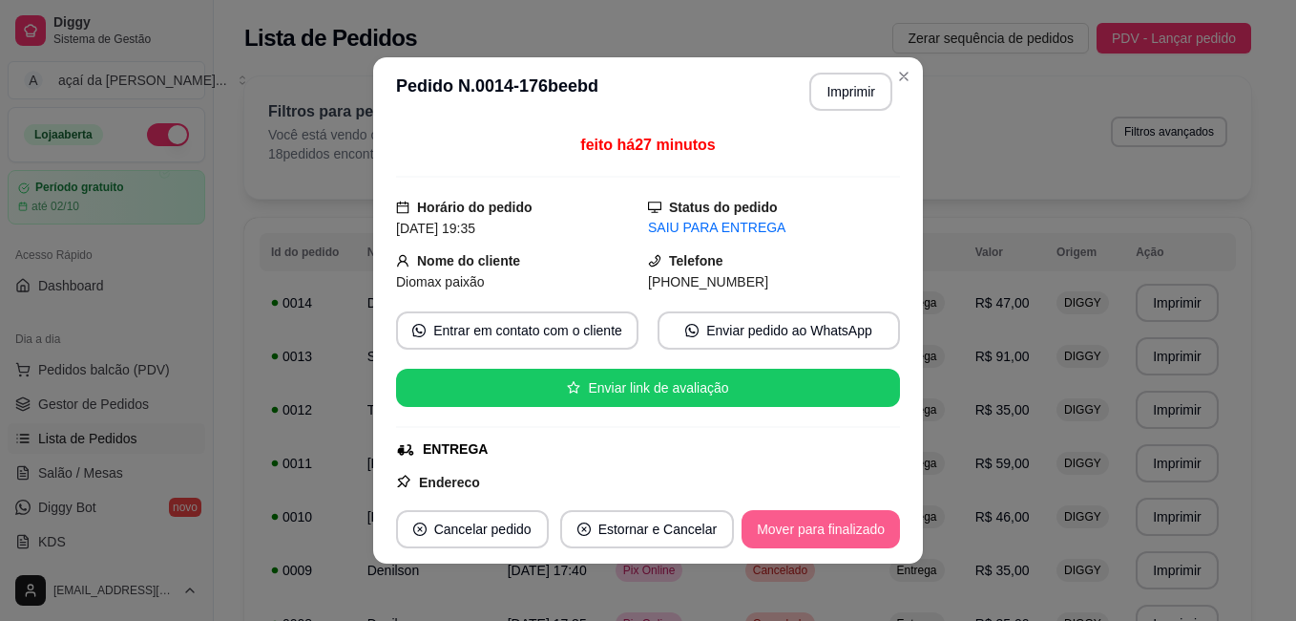
click at [839, 519] on button "Mover para finalizado" at bounding box center [821, 529] width 158 height 38
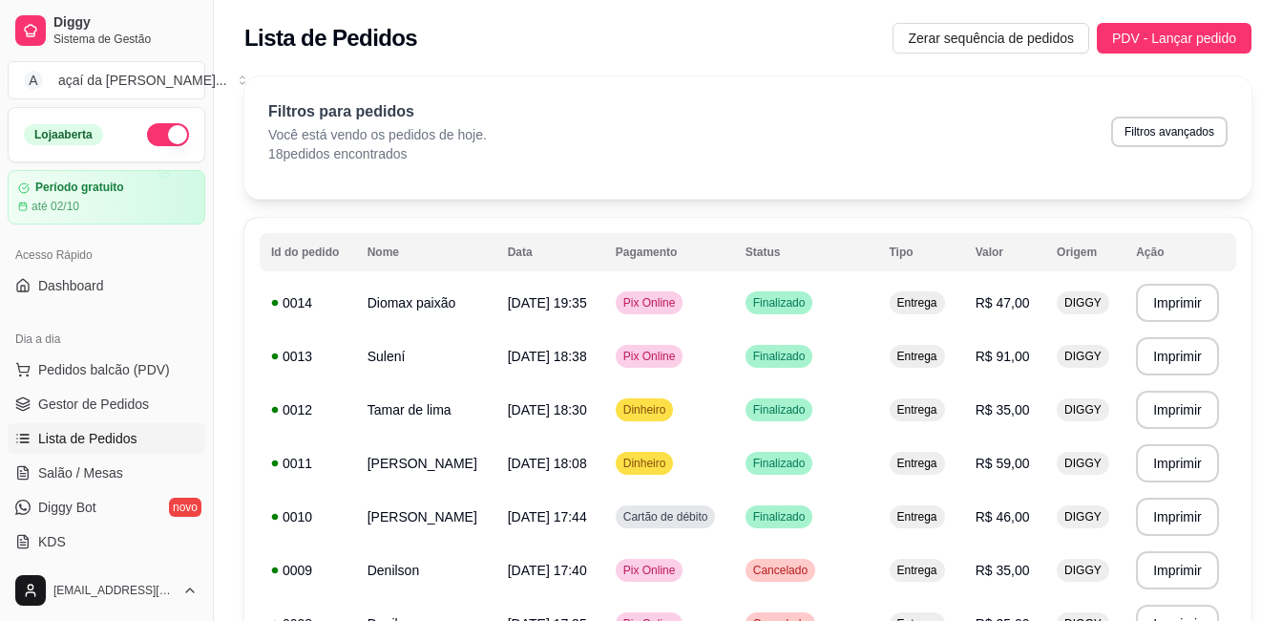
click at [107, 435] on span "Lista de Pedidos" at bounding box center [87, 438] width 99 height 19
click at [111, 432] on span "Lista de Pedidos" at bounding box center [87, 438] width 99 height 19
click at [113, 430] on span "Lista de Pedidos" at bounding box center [87, 438] width 99 height 19
click at [116, 428] on link "Lista de Pedidos" at bounding box center [107, 438] width 198 height 31
click at [119, 421] on ul "Pedidos balcão (PDV) Gestor de Pedidos Lista de Pedidos Salão / Mesas Diggy Bot…" at bounding box center [107, 455] width 198 height 202
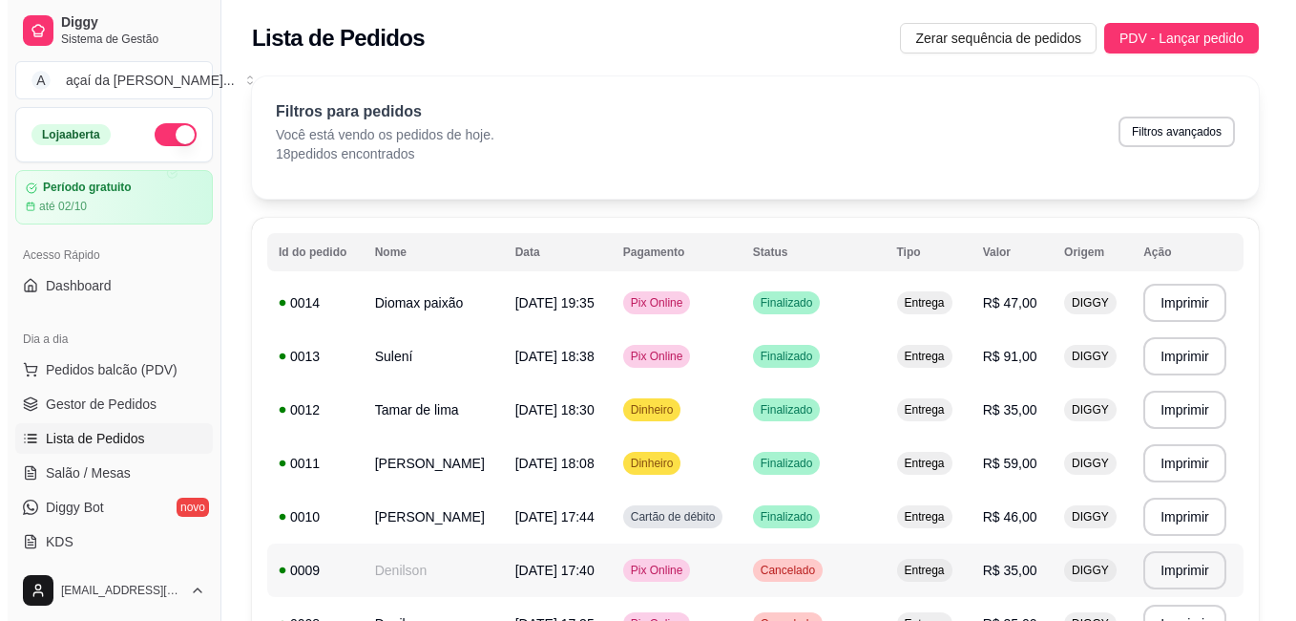
scroll to position [32, 0]
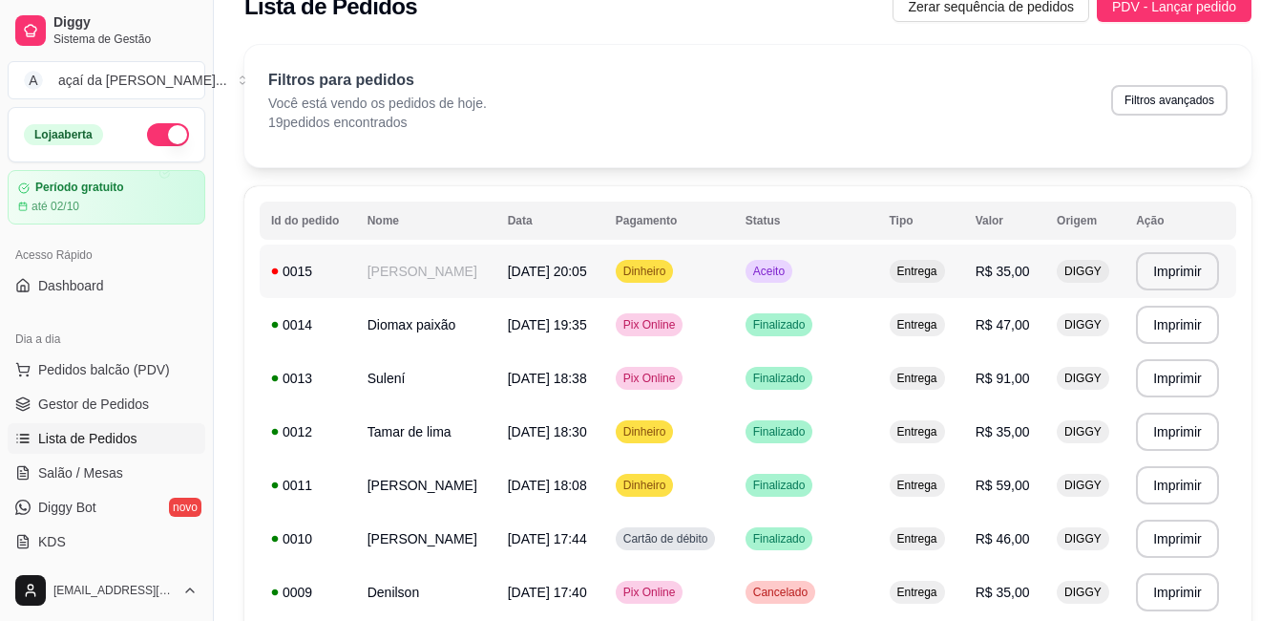
click at [670, 263] on span "Dinheiro" at bounding box center [645, 270] width 51 height 15
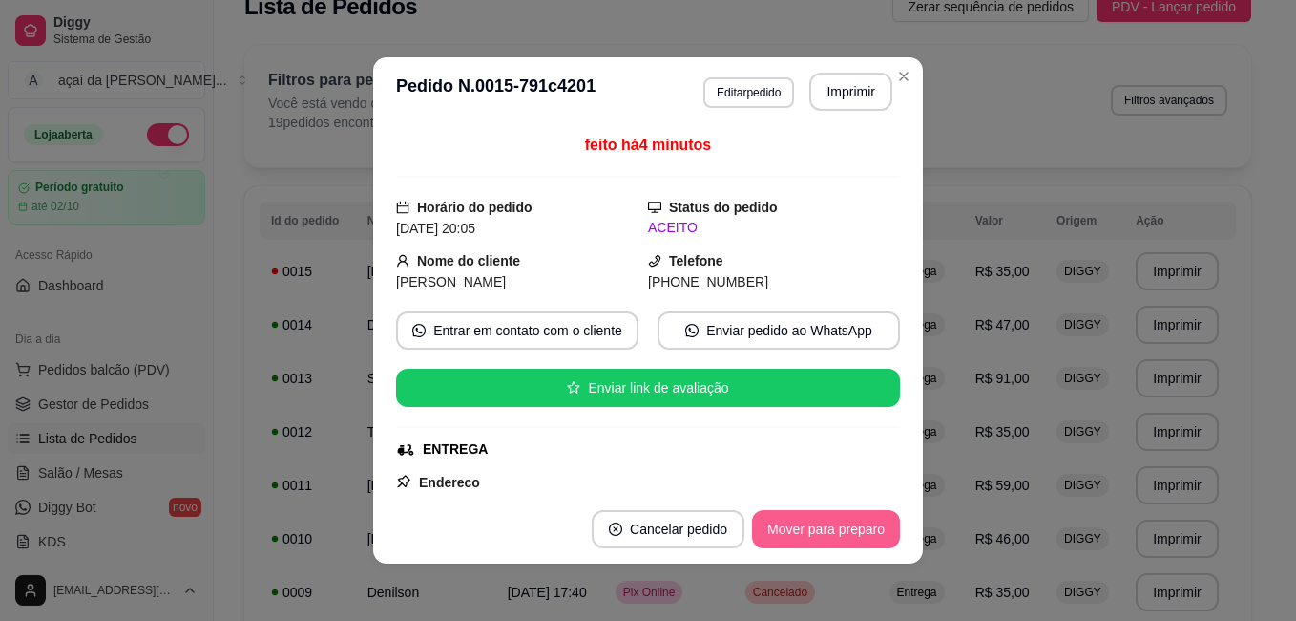
click at [840, 530] on button "Mover para preparo" at bounding box center [826, 529] width 148 height 38
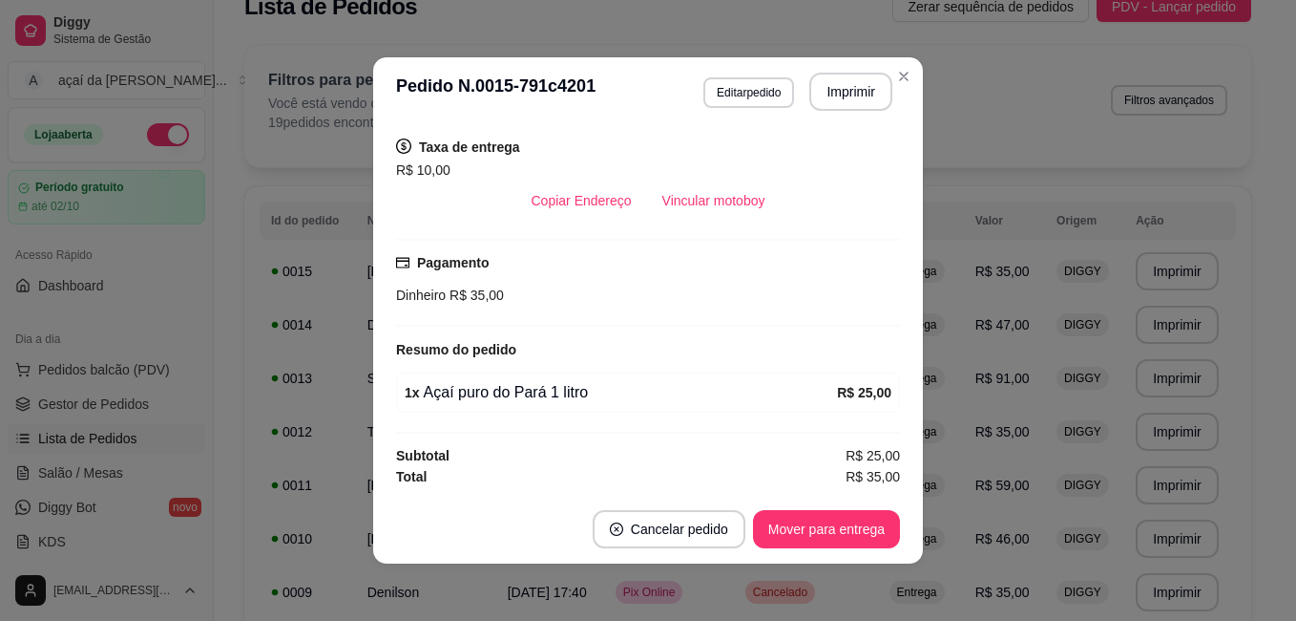
scroll to position [4, 0]
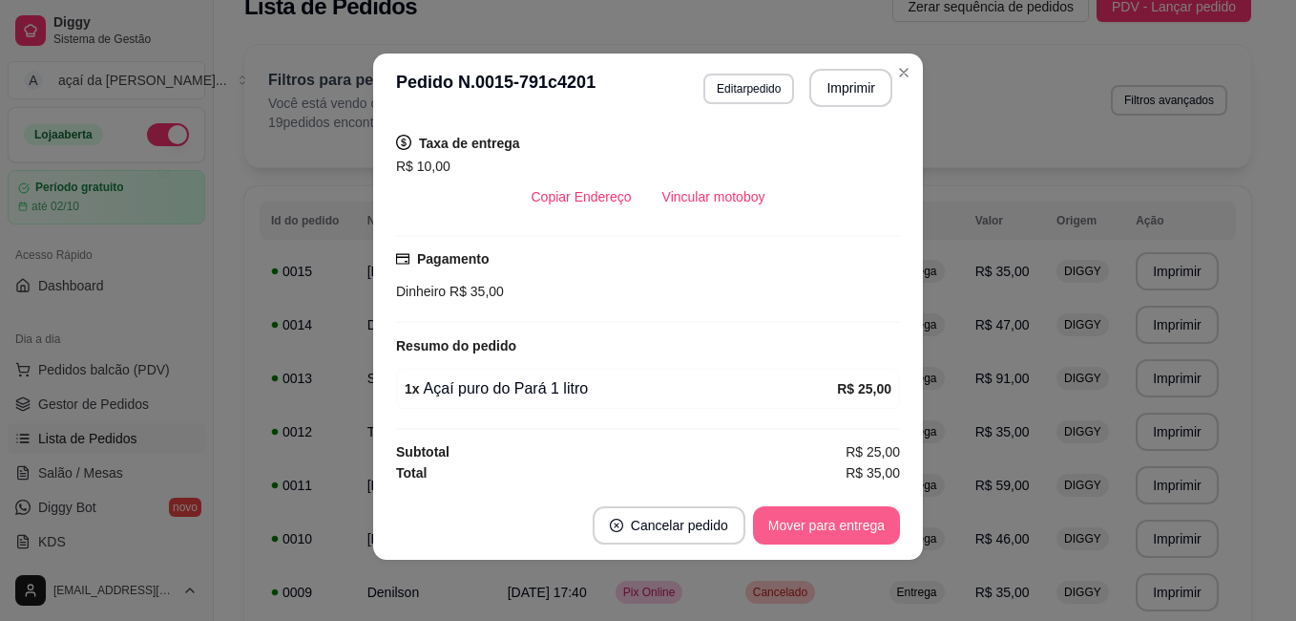
click at [830, 507] on button "Mover para entrega" at bounding box center [826, 525] width 147 height 38
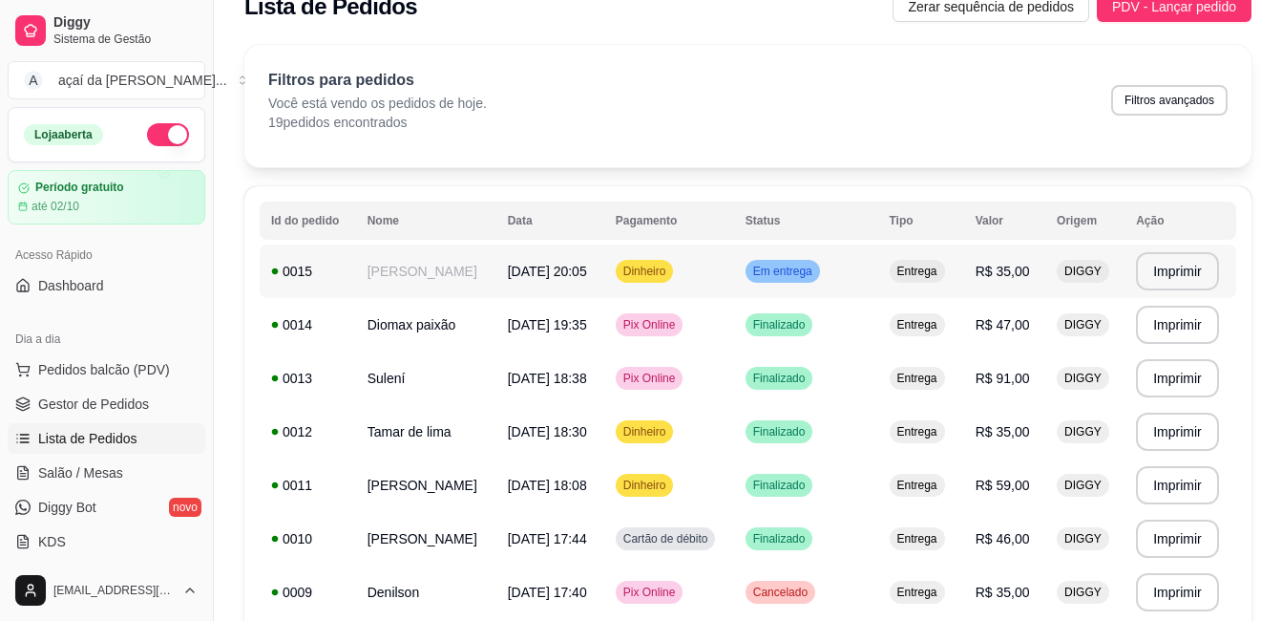
click at [816, 270] on span "Em entrega" at bounding box center [782, 270] width 67 height 15
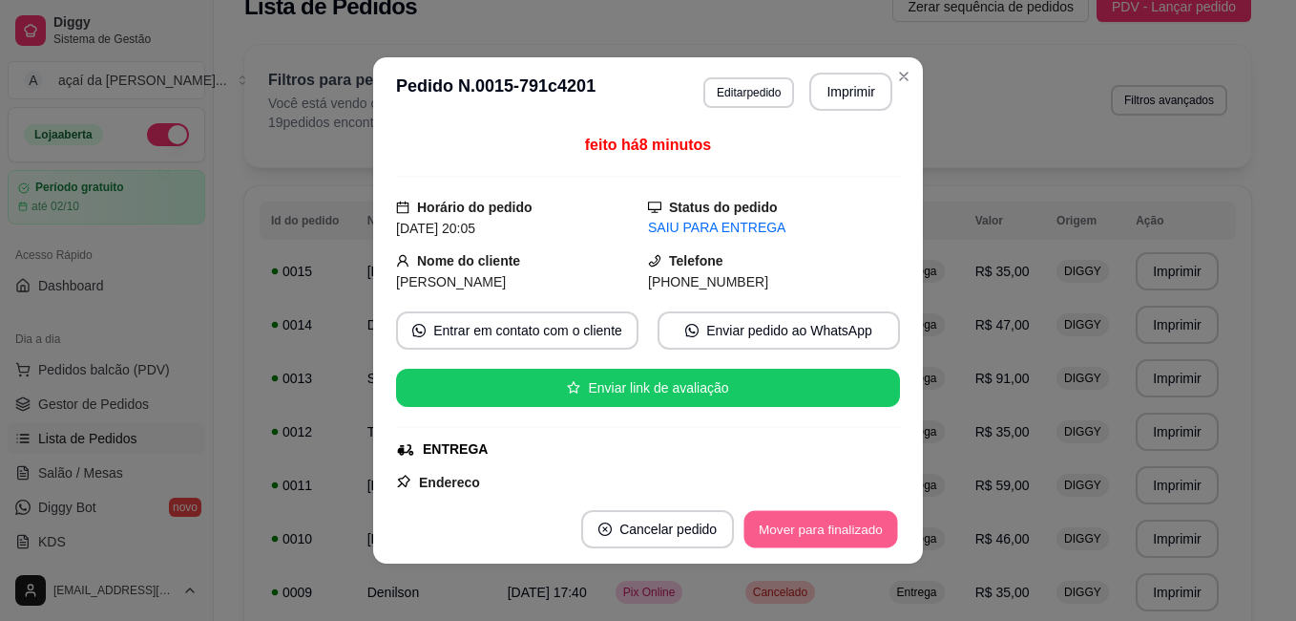
click at [849, 519] on button "Mover para finalizado" at bounding box center [822, 529] width 154 height 37
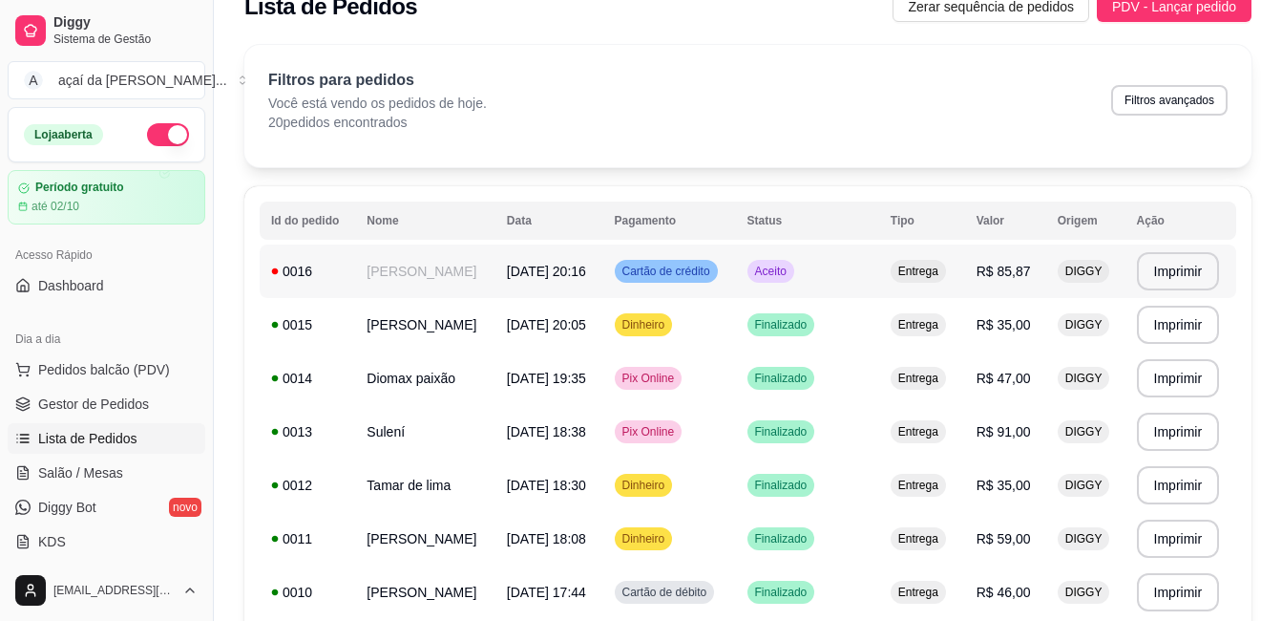
click at [789, 277] on span "Aceito" at bounding box center [770, 270] width 39 height 15
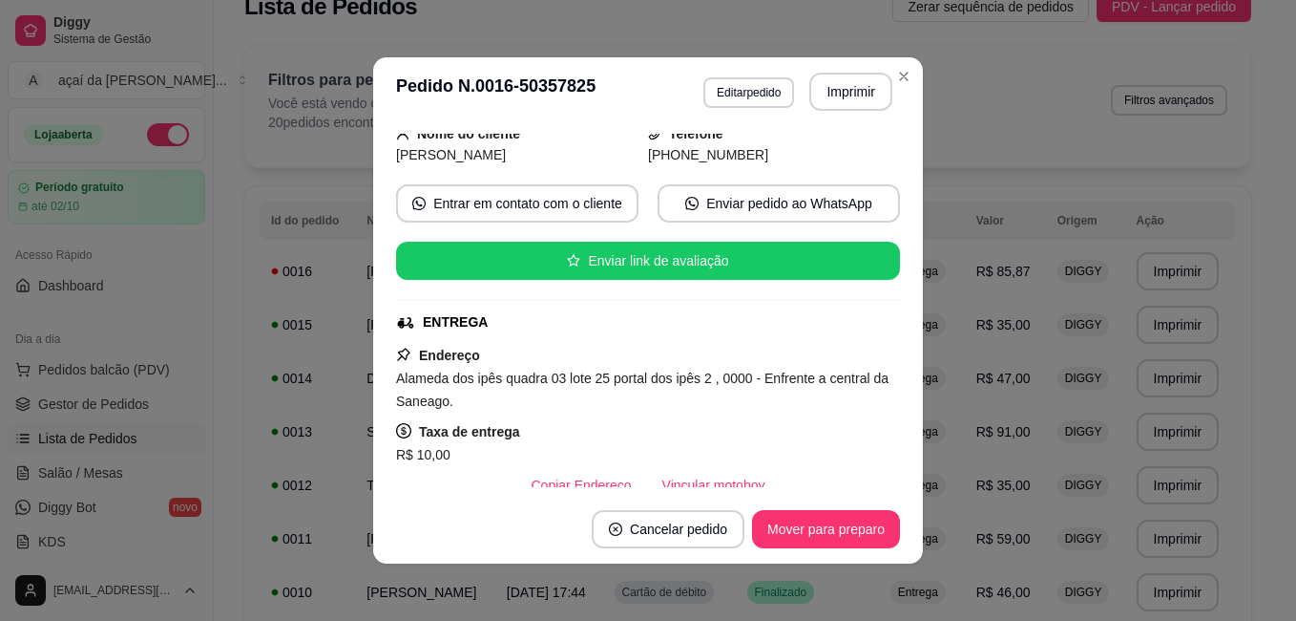
scroll to position [159, 0]
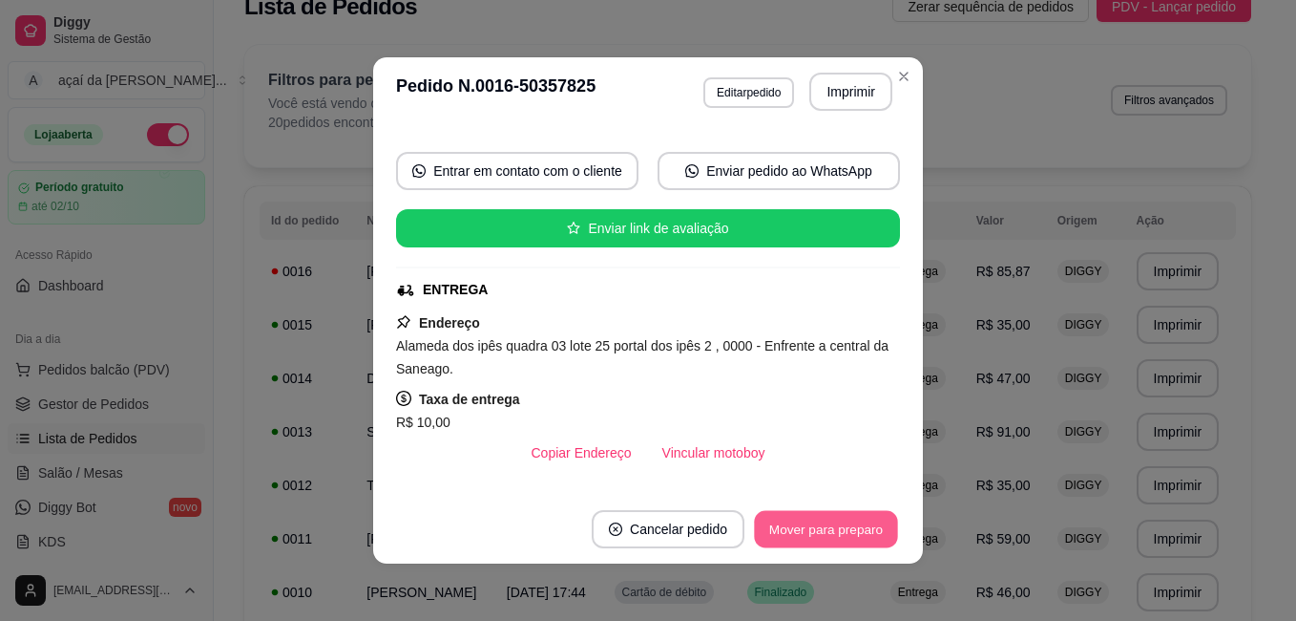
click at [833, 532] on button "Mover para preparo" at bounding box center [825, 529] width 143 height 37
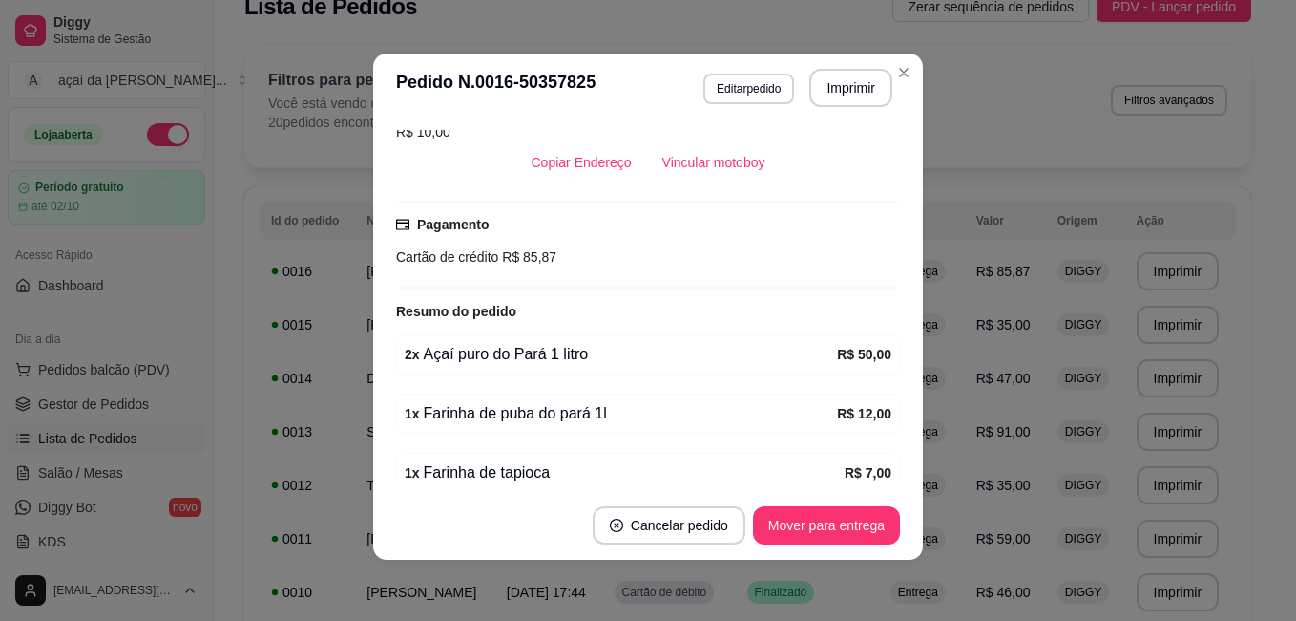
scroll to position [530, 0]
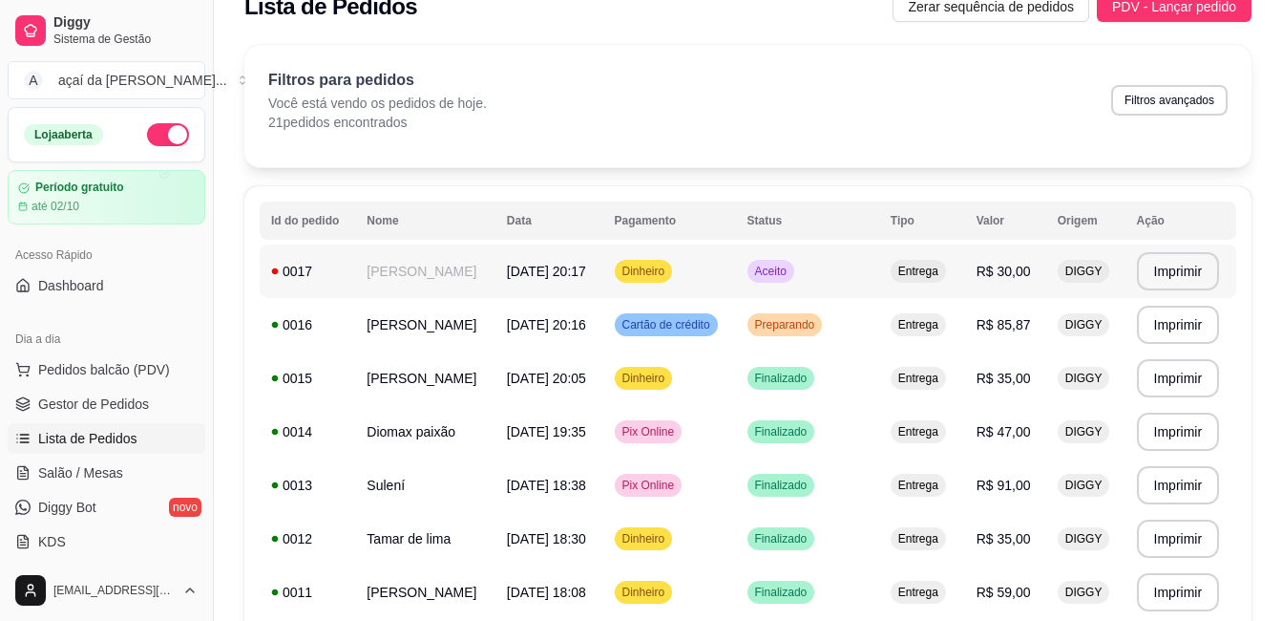
click at [843, 271] on td "Aceito" at bounding box center [807, 270] width 143 height 53
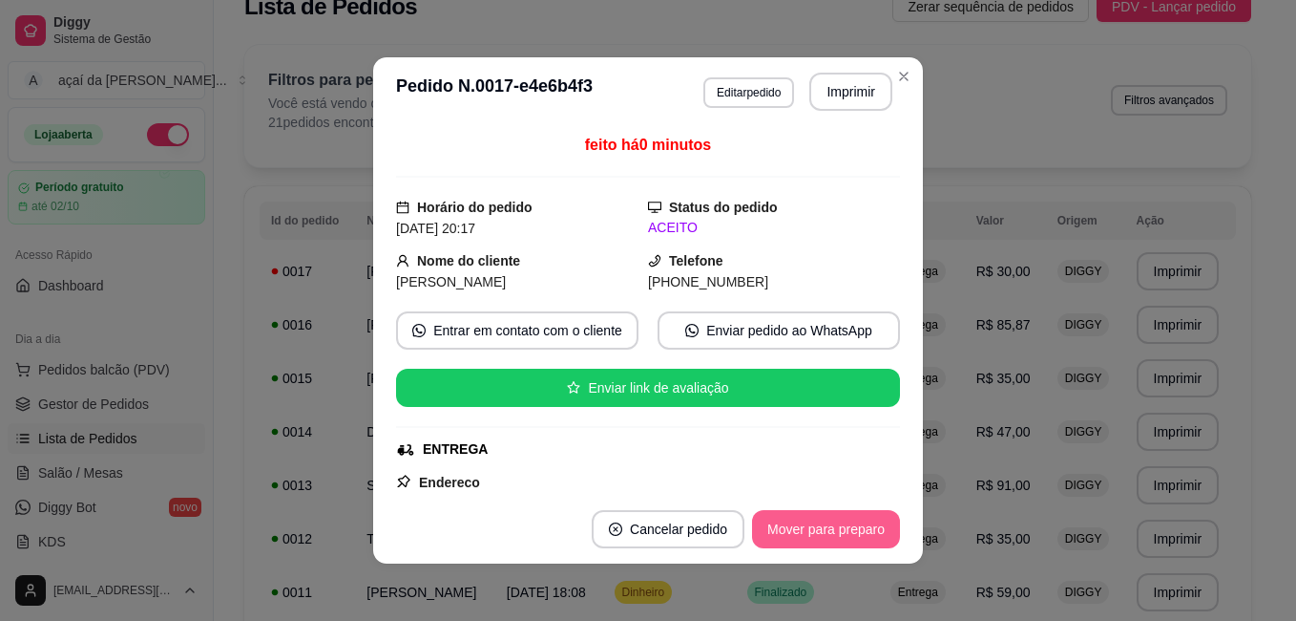
click at [814, 516] on button "Mover para preparo" at bounding box center [826, 529] width 148 height 38
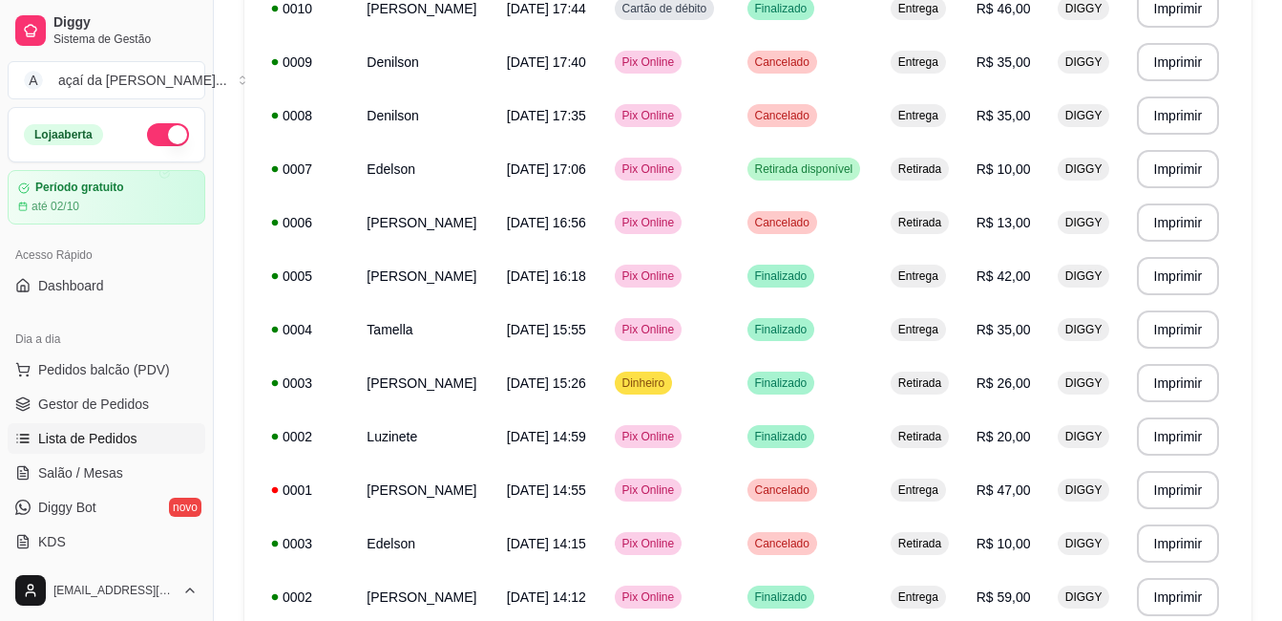
scroll to position [810, 0]
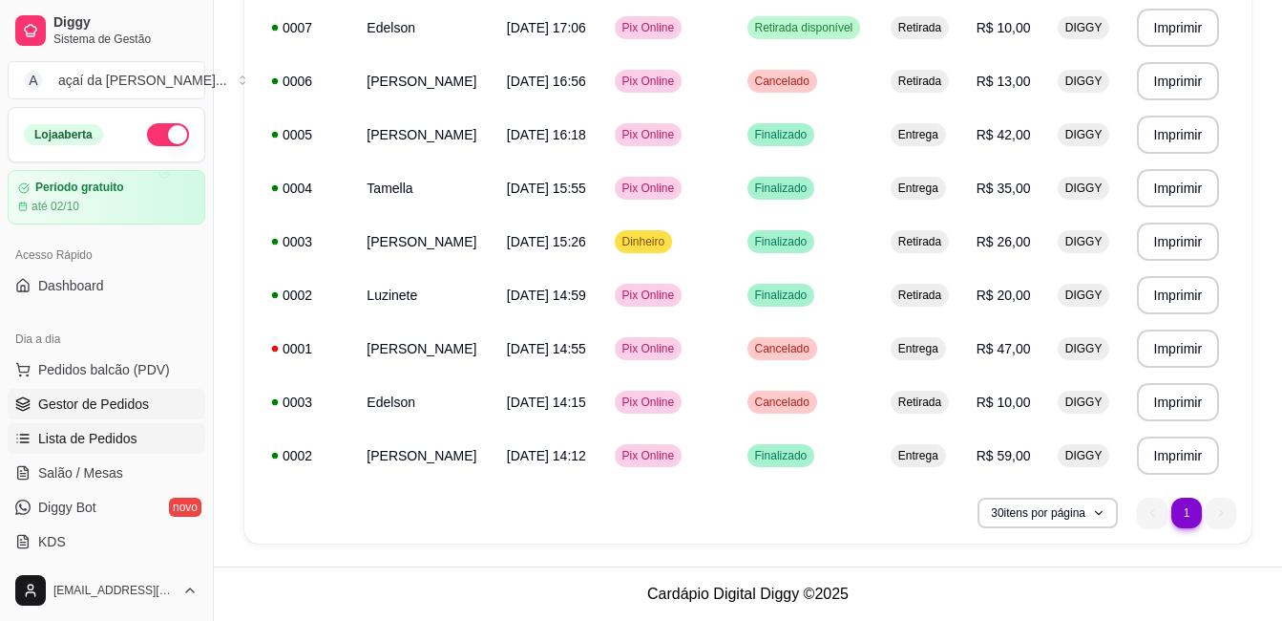
click at [97, 411] on span "Gestor de Pedidos" at bounding box center [93, 403] width 111 height 19
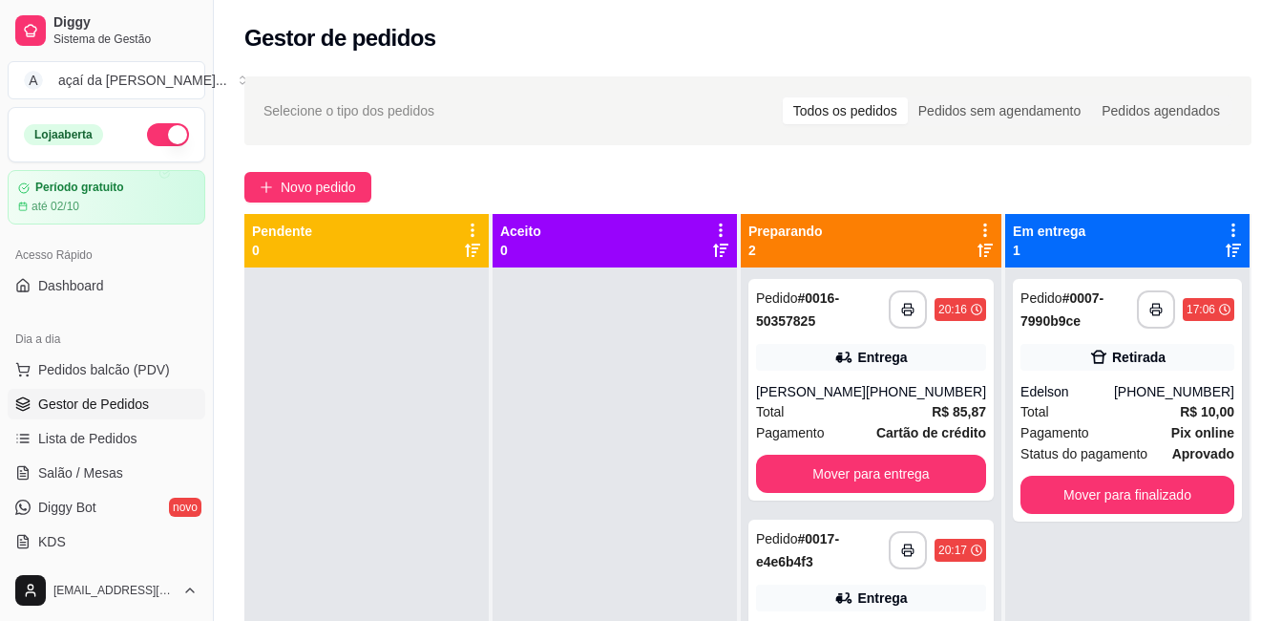
click at [853, 112] on div "Todos os pedidos" at bounding box center [845, 110] width 125 height 27
click at [783, 97] on input "Todos os pedidos" at bounding box center [783, 97] width 0 height 0
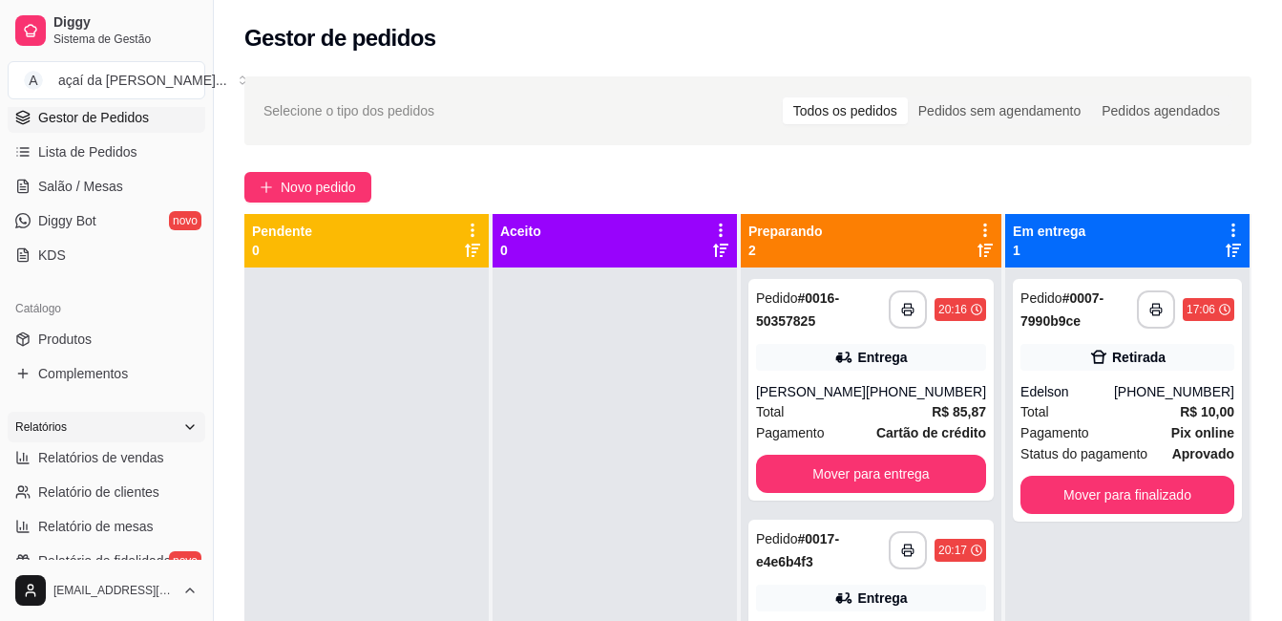
scroll to position [382, 0]
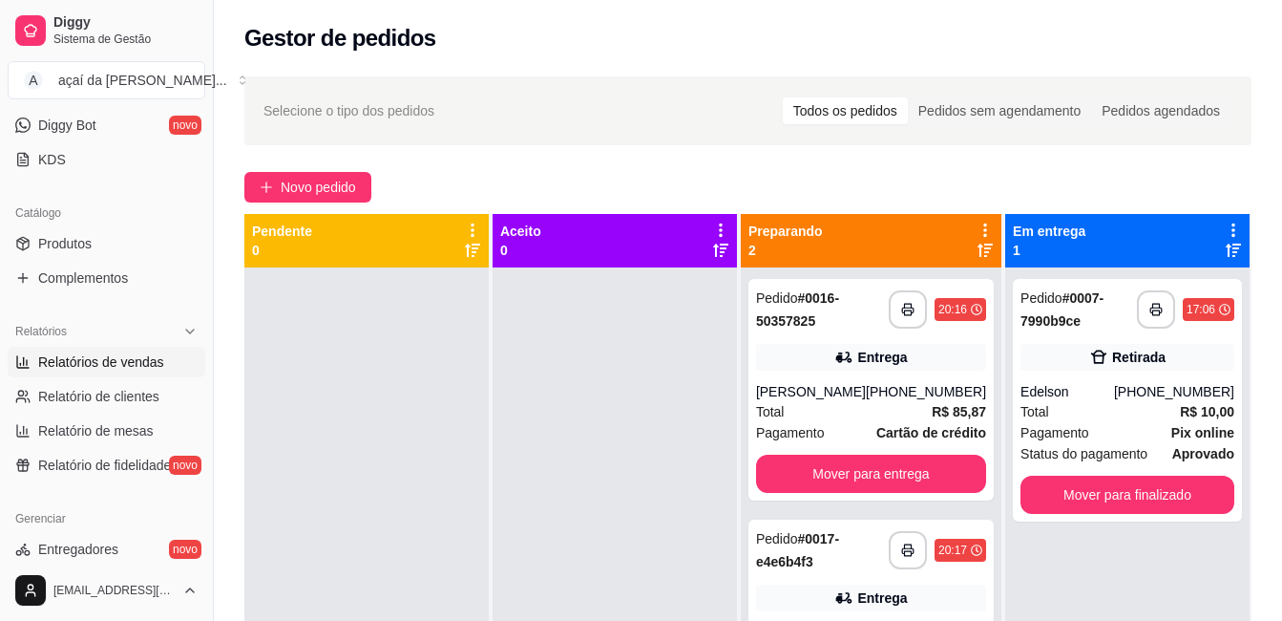
click at [101, 353] on span "Relatórios de vendas" at bounding box center [101, 361] width 126 height 19
select select "ALL"
select select "0"
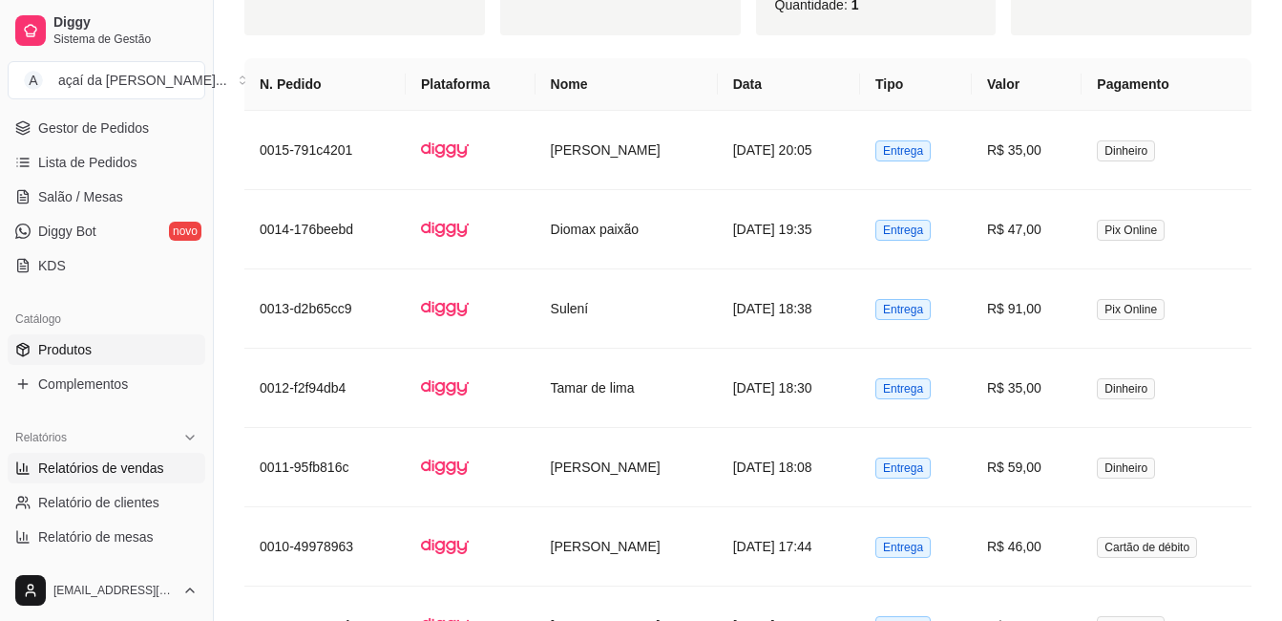
scroll to position [212, 0]
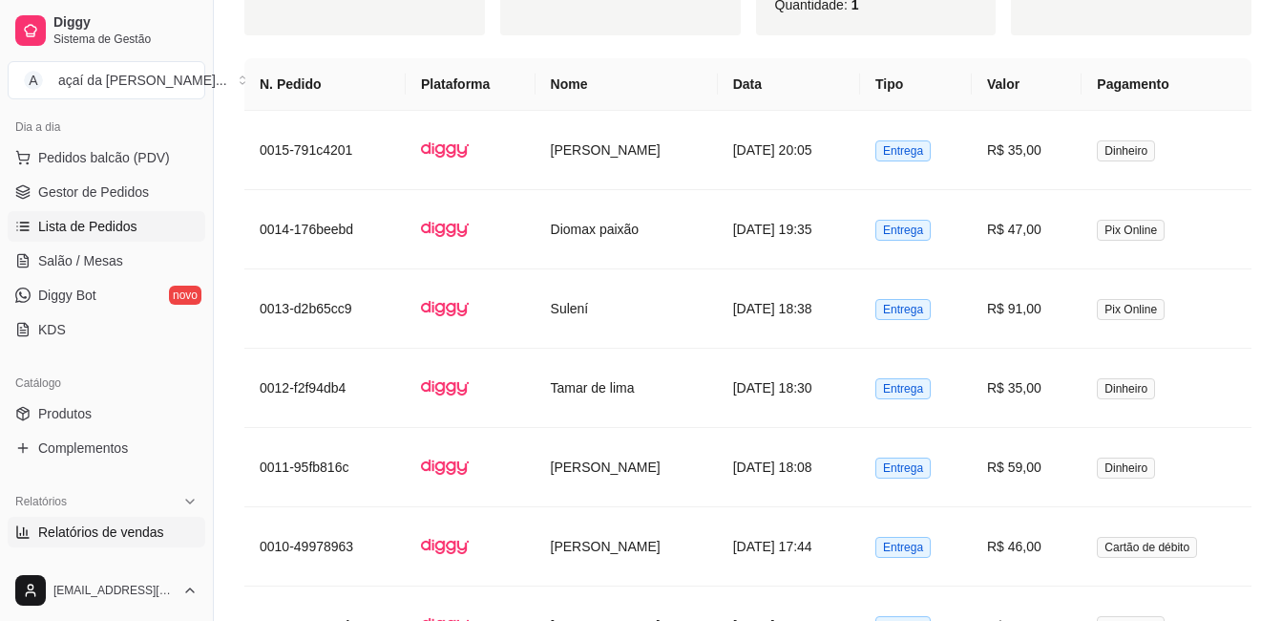
click at [67, 223] on span "Lista de Pedidos" at bounding box center [87, 226] width 99 height 19
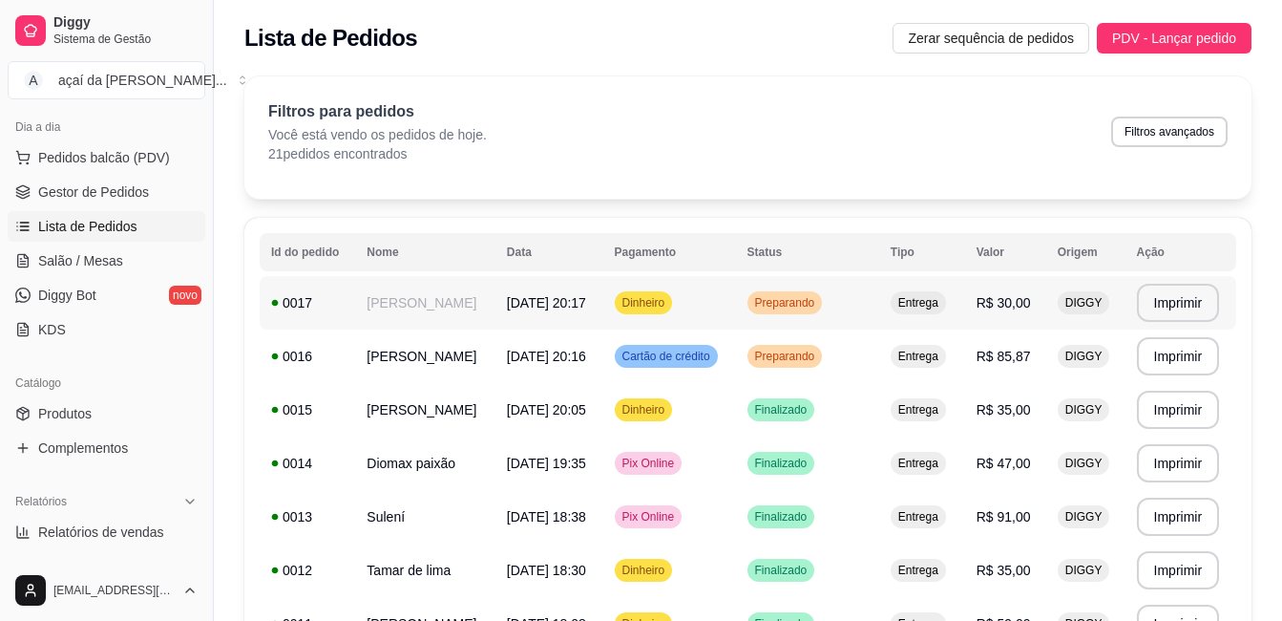
click at [736, 288] on td "Dinheiro" at bounding box center [669, 302] width 133 height 53
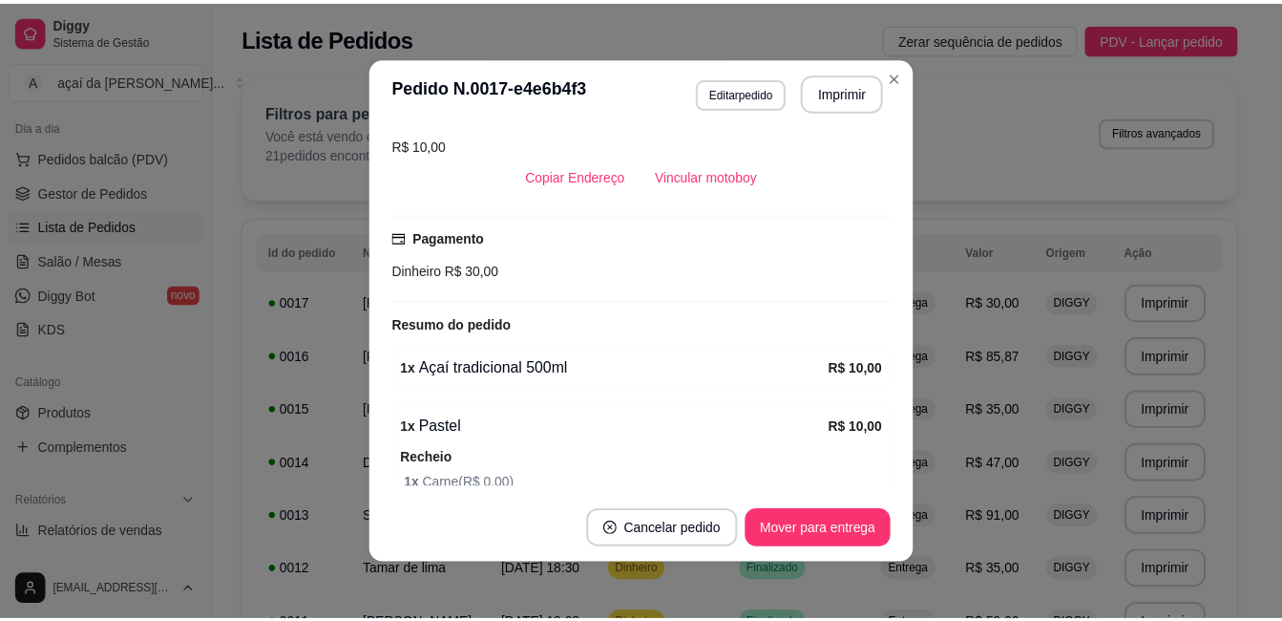
scroll to position [446, 0]
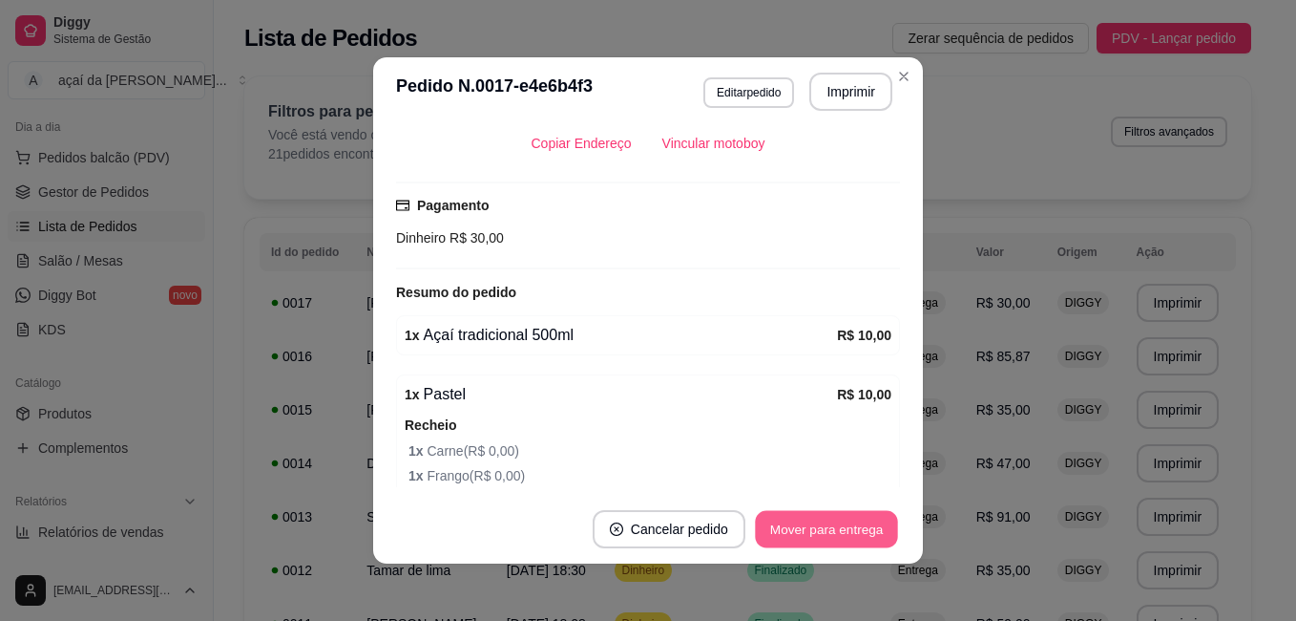
click at [814, 530] on button "Mover para entrega" at bounding box center [826, 529] width 143 height 37
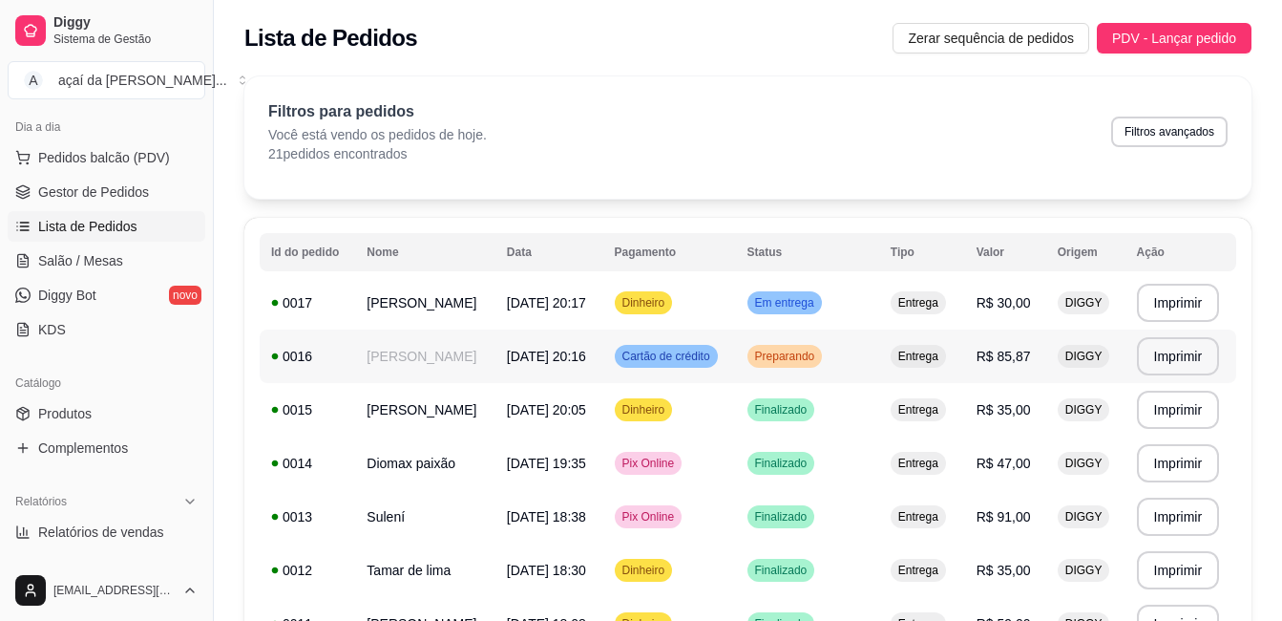
click at [819, 349] on span "Preparando" at bounding box center [785, 355] width 68 height 15
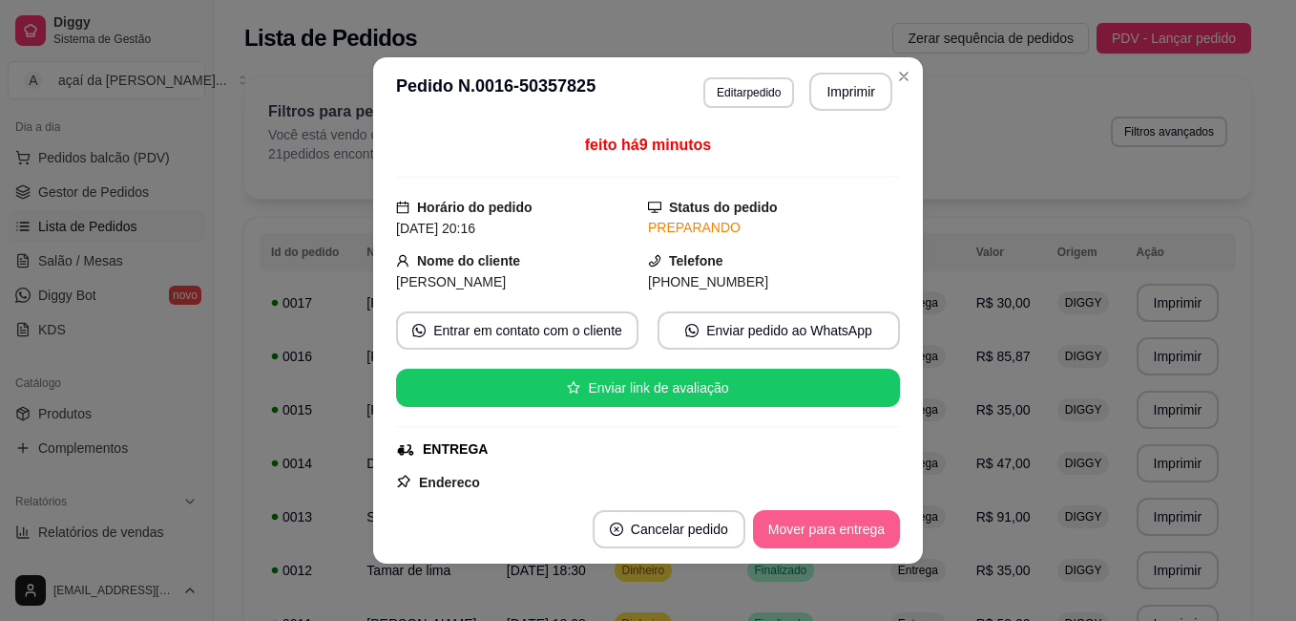
click at [820, 532] on button "Mover para entrega" at bounding box center [826, 529] width 147 height 38
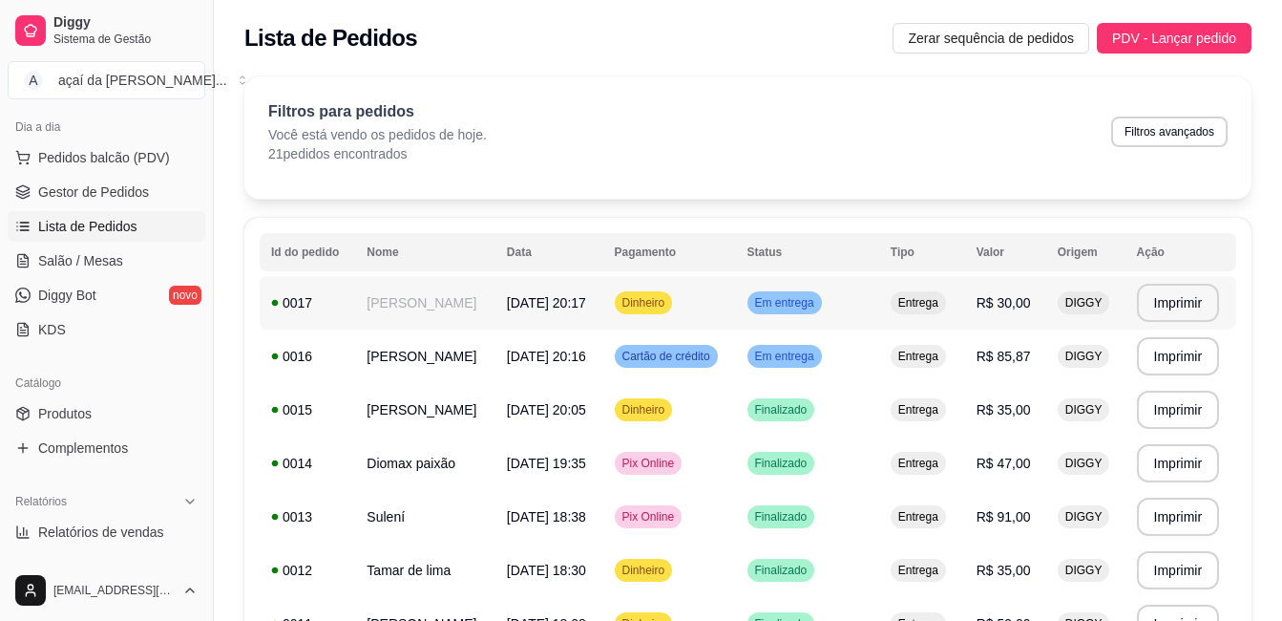
click at [791, 314] on td "Em entrega" at bounding box center [807, 302] width 143 height 53
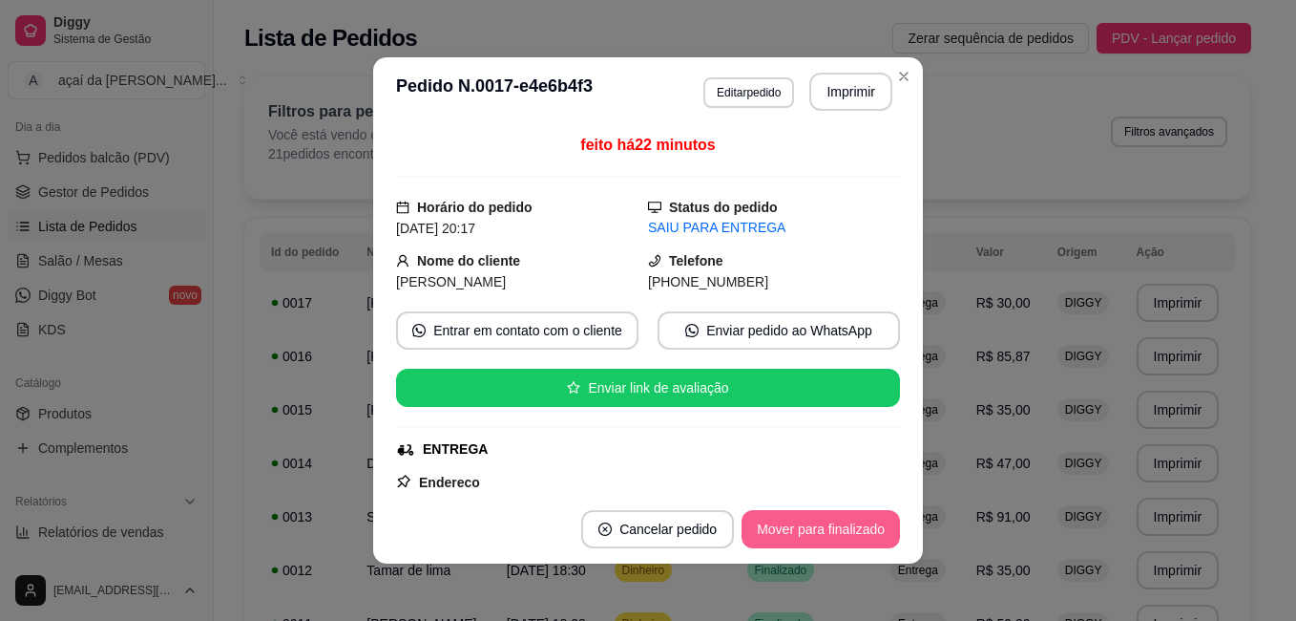
click at [812, 532] on button "Mover para finalizado" at bounding box center [821, 529] width 158 height 38
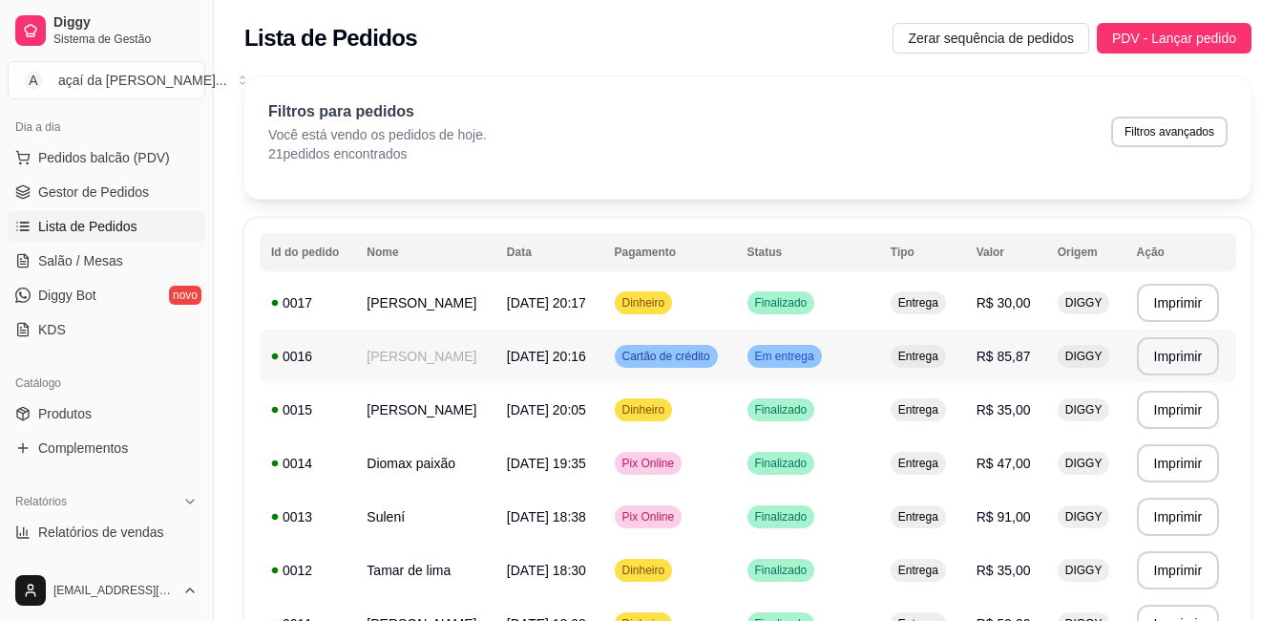
click at [873, 345] on td "Em entrega" at bounding box center [807, 355] width 143 height 53
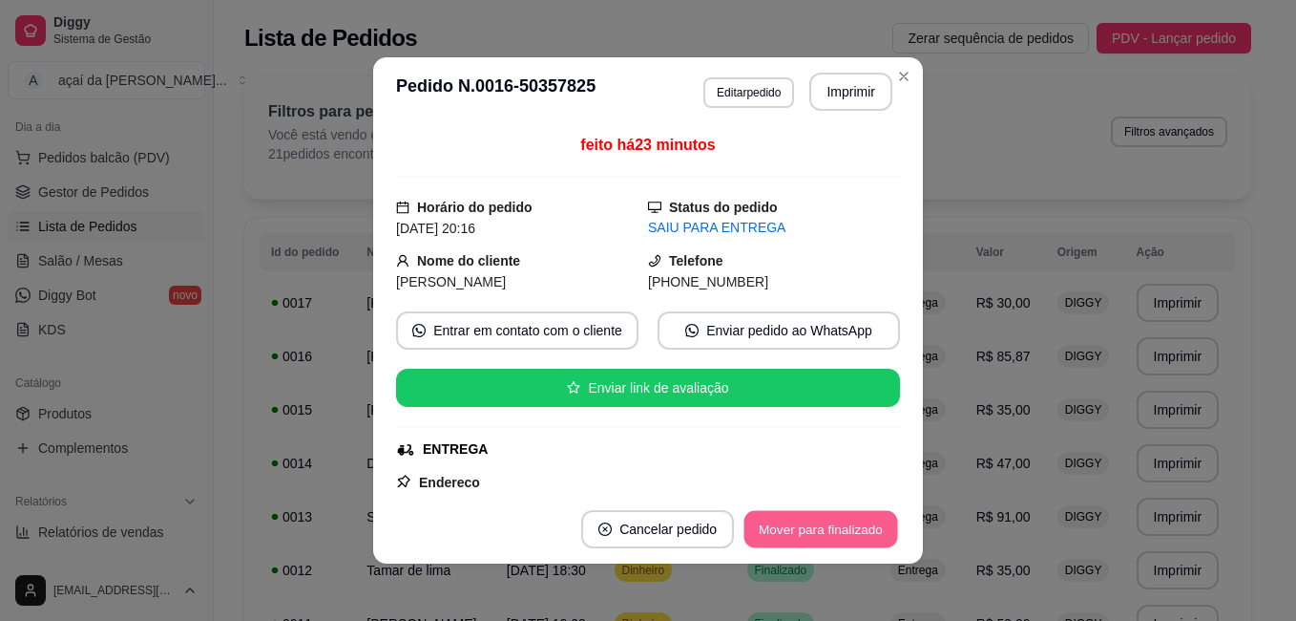
click at [831, 527] on button "Mover para finalizado" at bounding box center [822, 529] width 154 height 37
